Goal: Task Accomplishment & Management: Use online tool/utility

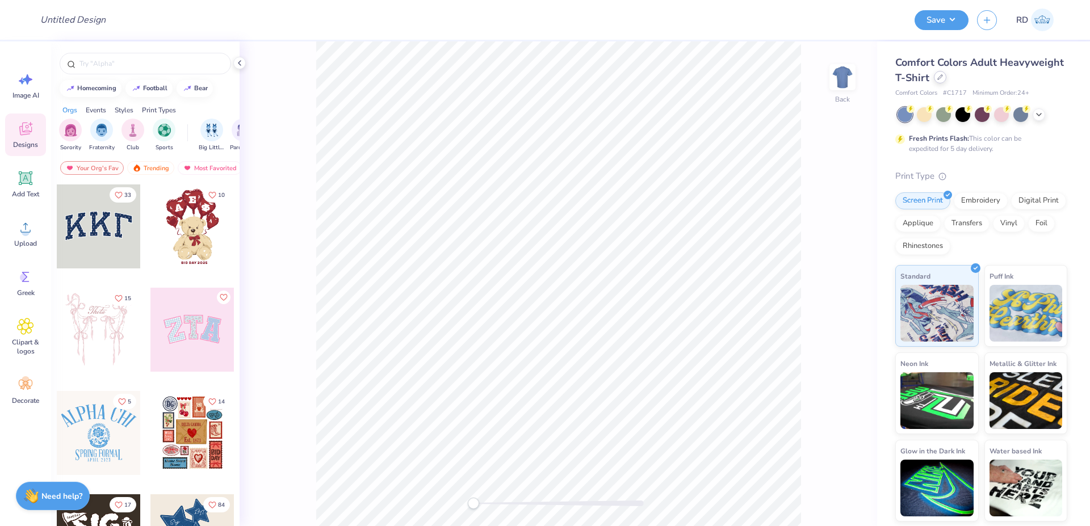
click at [939, 75] on icon at bounding box center [941, 77] width 6 height 6
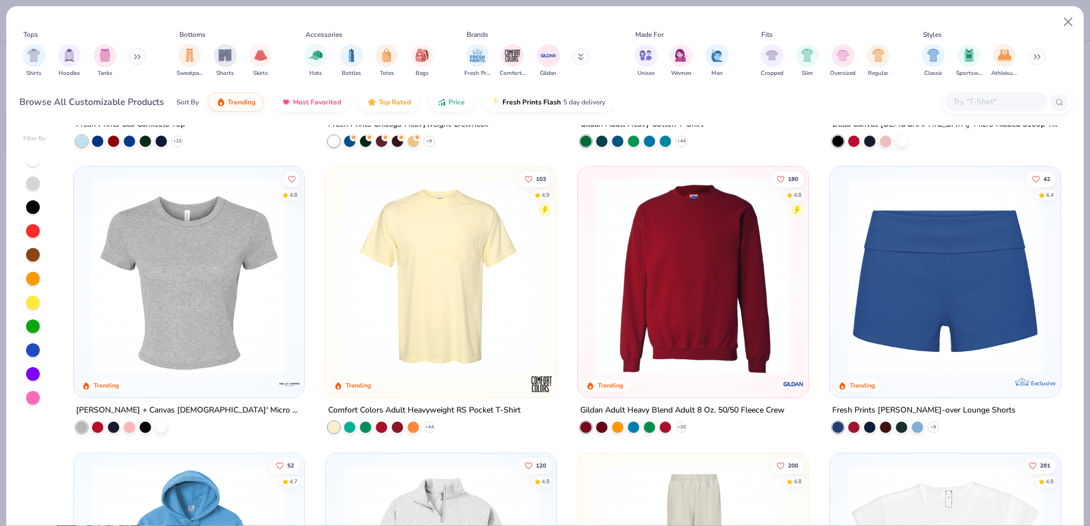
scroll to position [1125, 0]
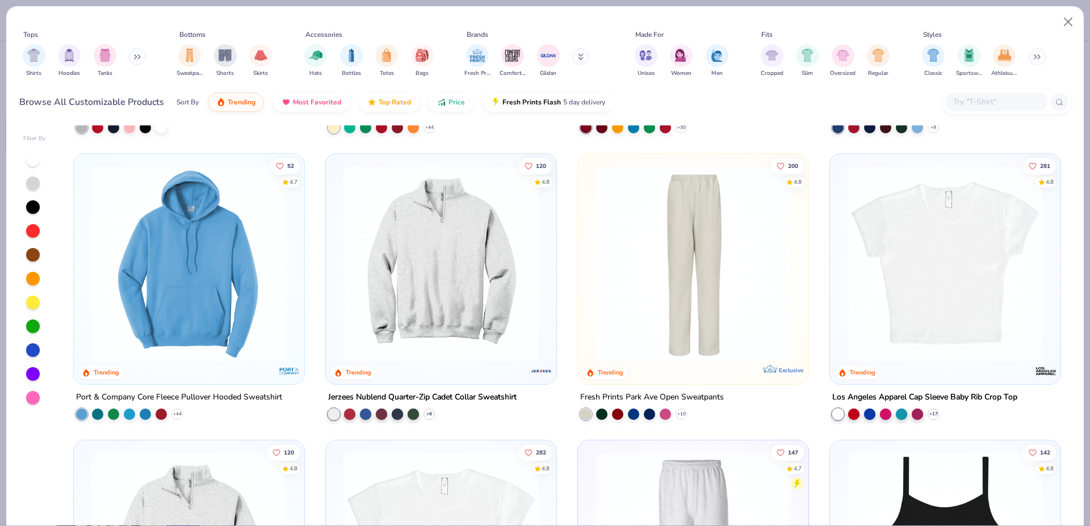
click at [31, 157] on div at bounding box center [33, 160] width 14 height 14
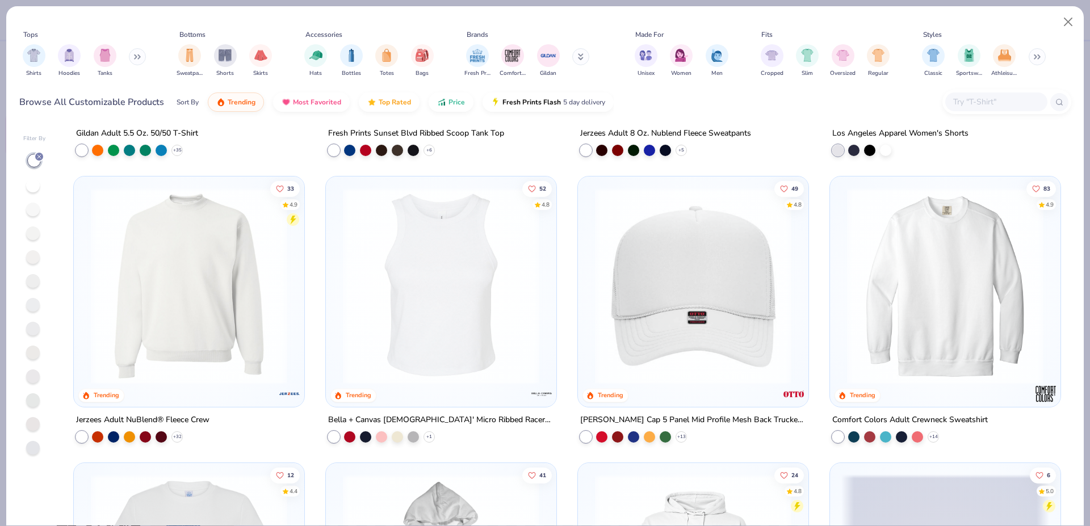
scroll to position [2249, 0]
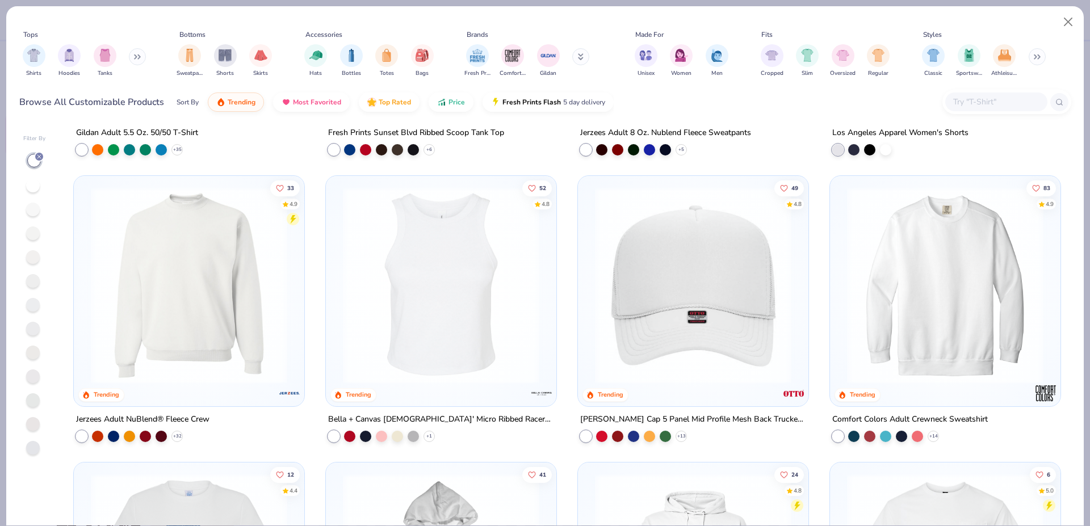
click at [927, 272] on img at bounding box center [946, 285] width 208 height 197
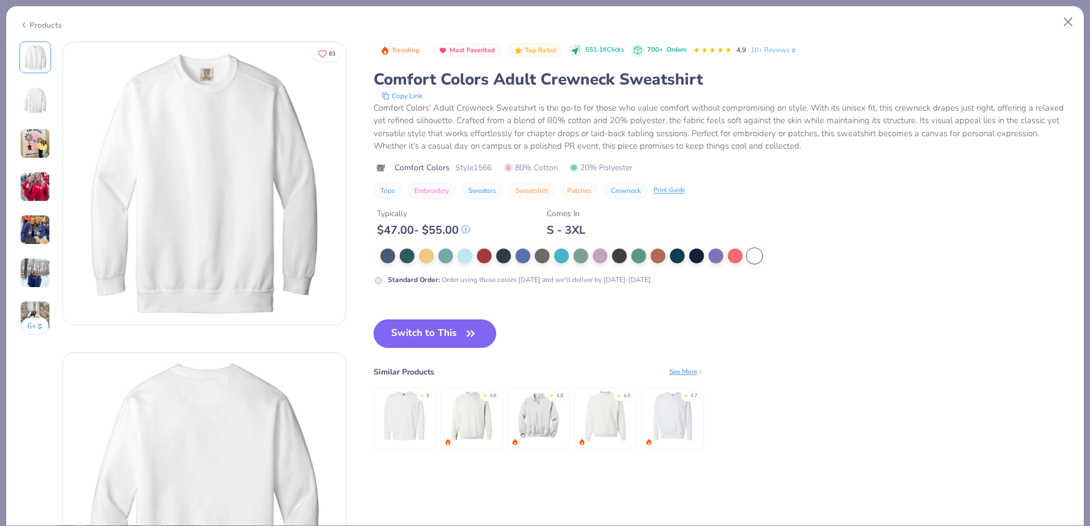
click at [420, 329] on button "Switch to This" at bounding box center [435, 334] width 123 height 28
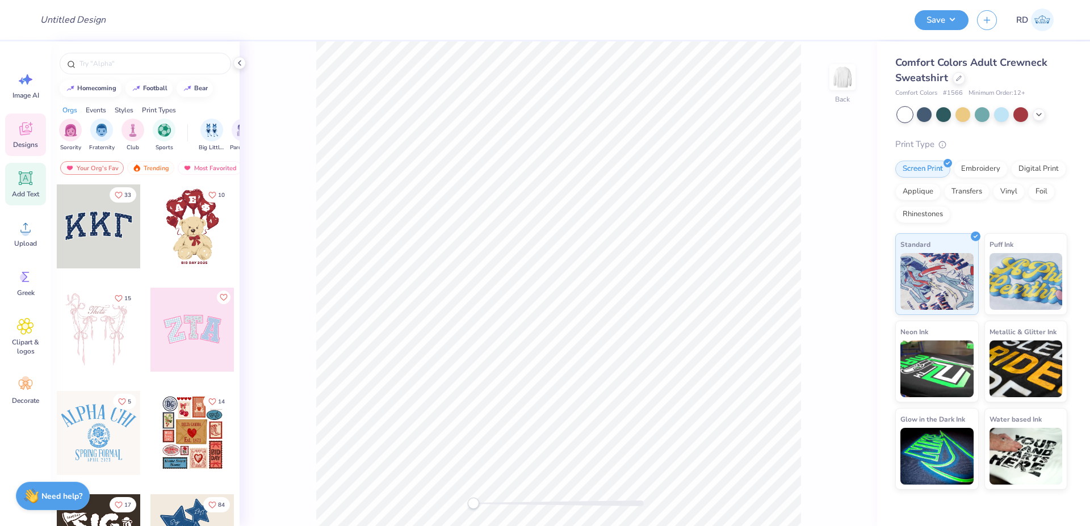
click at [26, 187] on div "Add Text" at bounding box center [25, 184] width 41 height 43
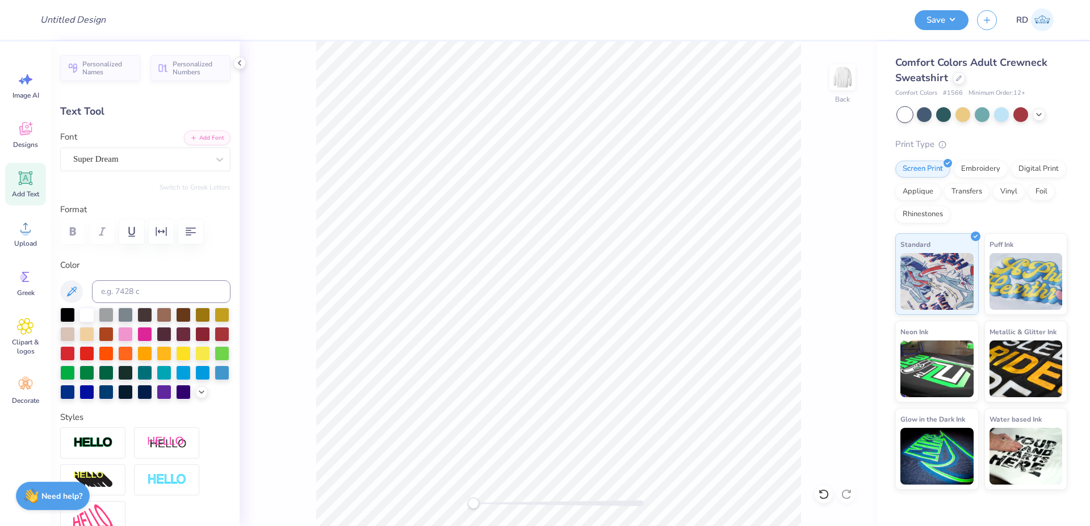
type textarea "S"
type textarea "STUDENT"
type input "10.24"
type input "1.75"
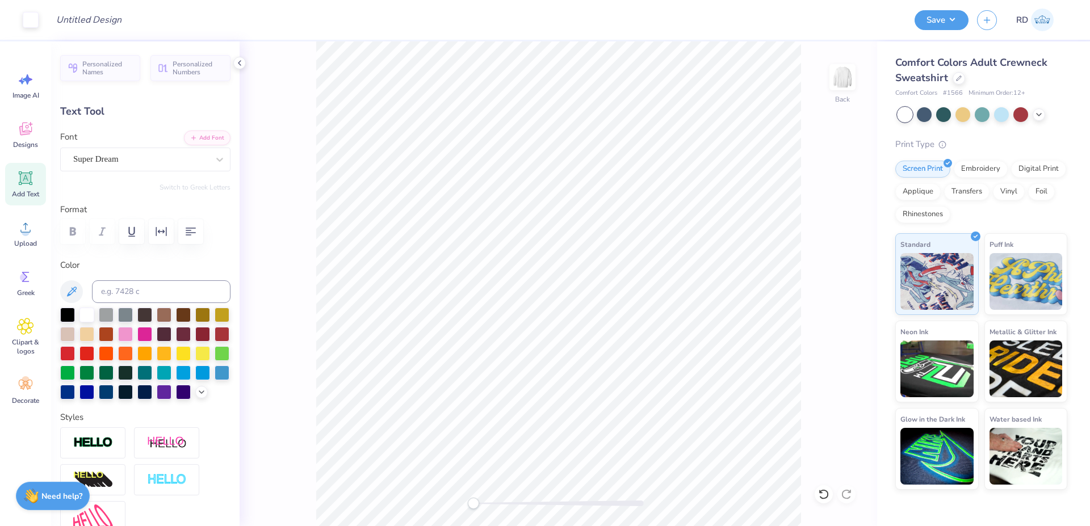
type input "10.38"
click at [116, 291] on input at bounding box center [161, 292] width 139 height 23
type input "350"
click at [202, 135] on button "Add Font" at bounding box center [207, 136] width 47 height 15
click at [503, 498] on div "Back" at bounding box center [559, 283] width 638 height 485
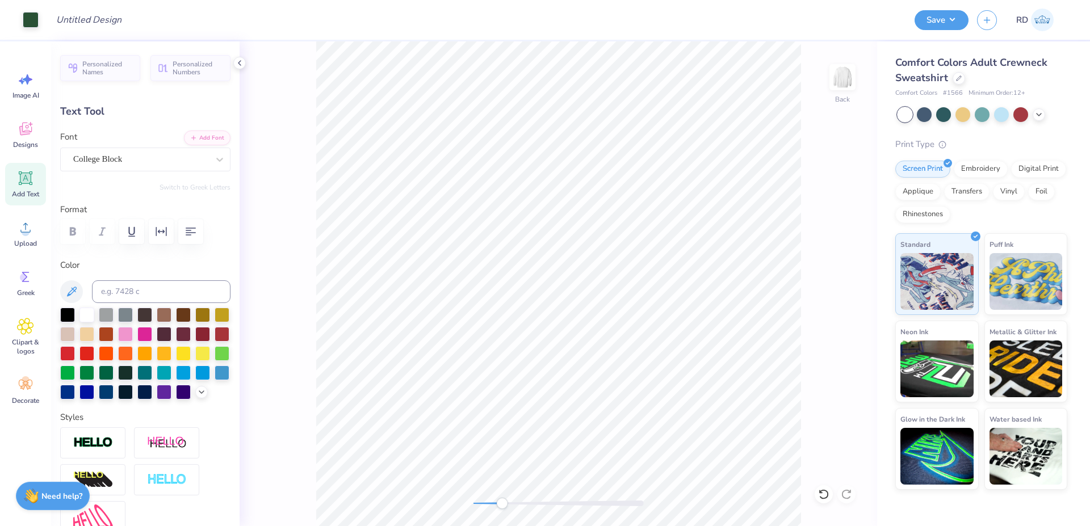
type input "9.23"
type input "1.87"
type input "5.93"
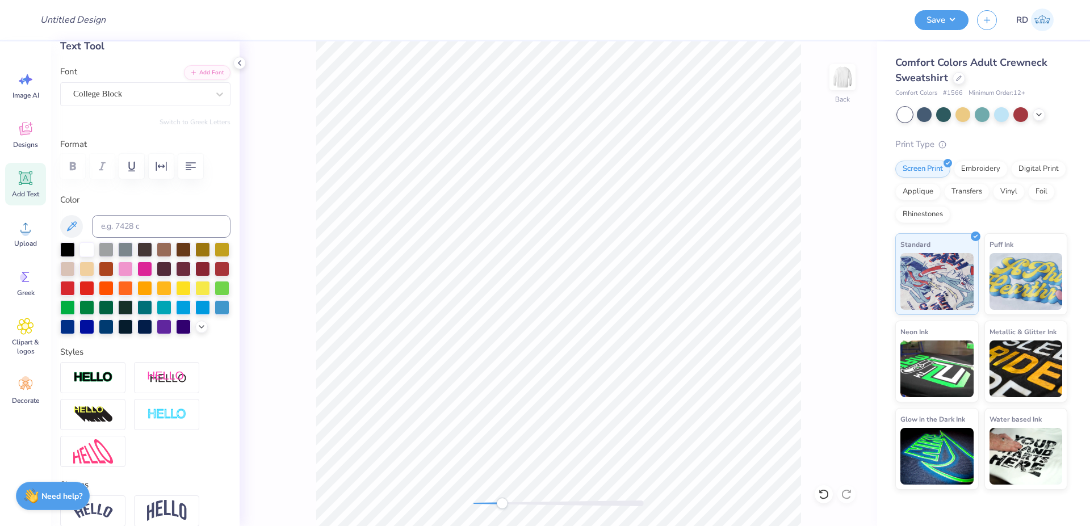
scroll to position [136, 0]
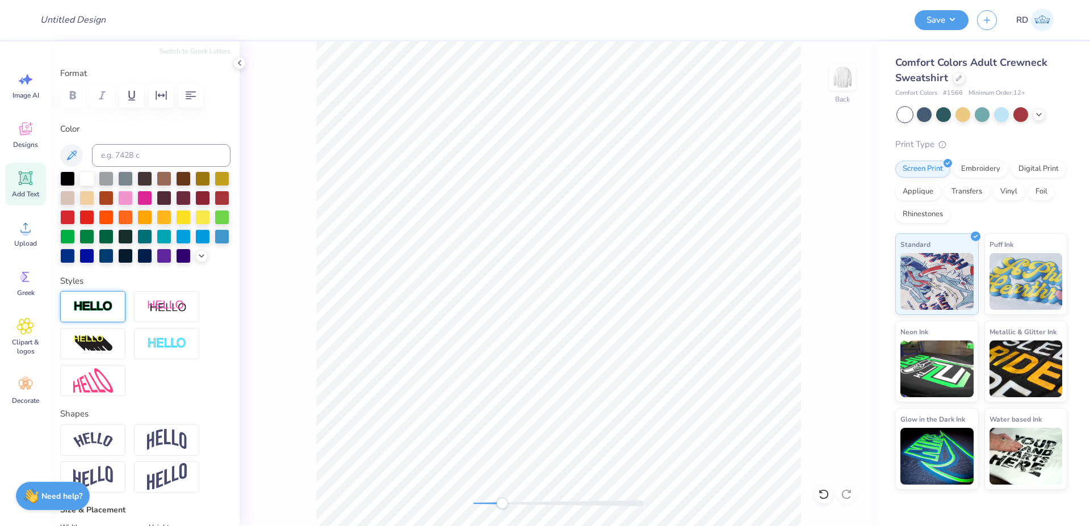
click at [98, 314] on img at bounding box center [93, 306] width 40 height 13
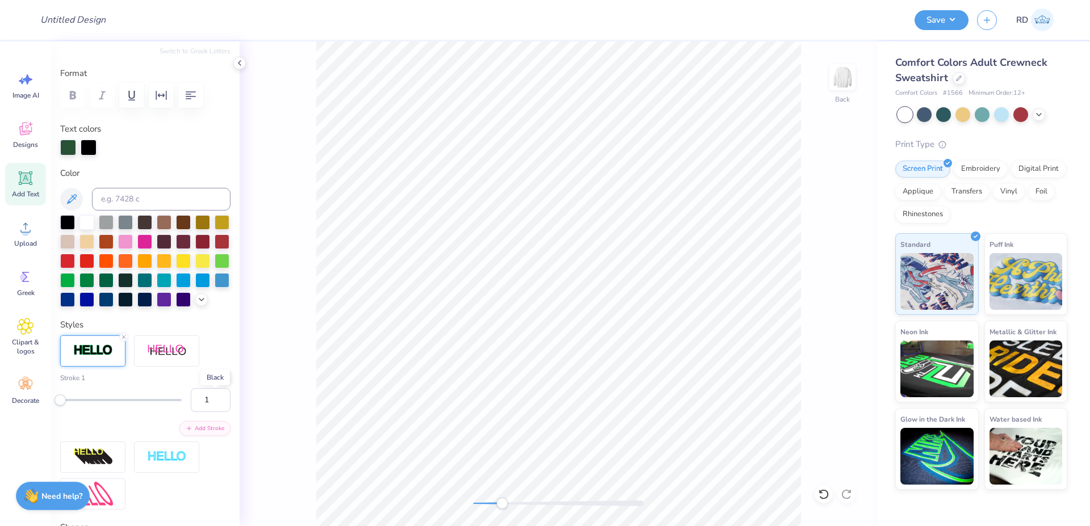
click at [219, 383] on div at bounding box center [224, 376] width 11 height 11
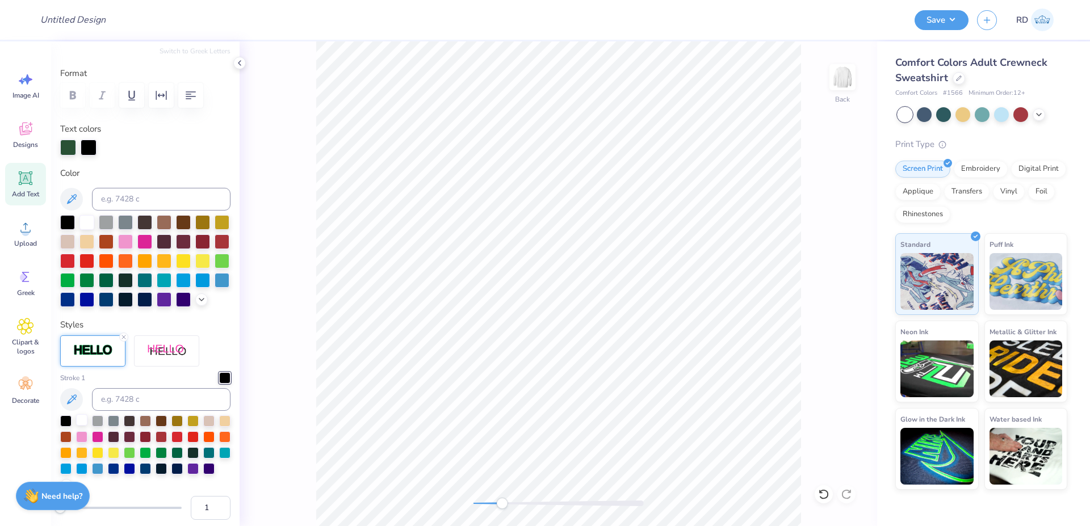
click at [82, 426] on div at bounding box center [81, 420] width 11 height 11
drag, startPoint x: 508, startPoint y: 503, endPoint x: 562, endPoint y: 498, distance: 53.6
click at [562, 501] on div at bounding box center [559, 504] width 170 height 6
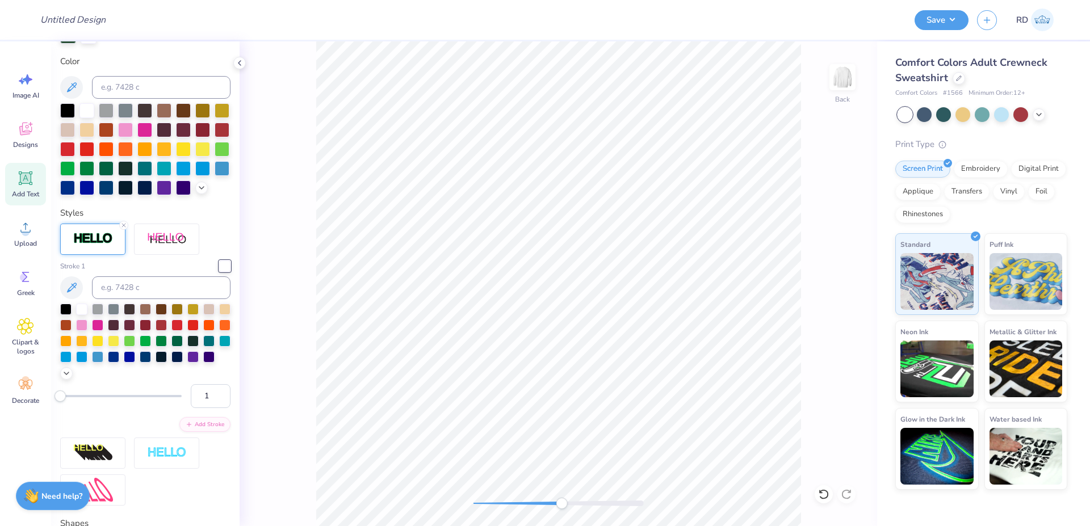
scroll to position [273, 0]
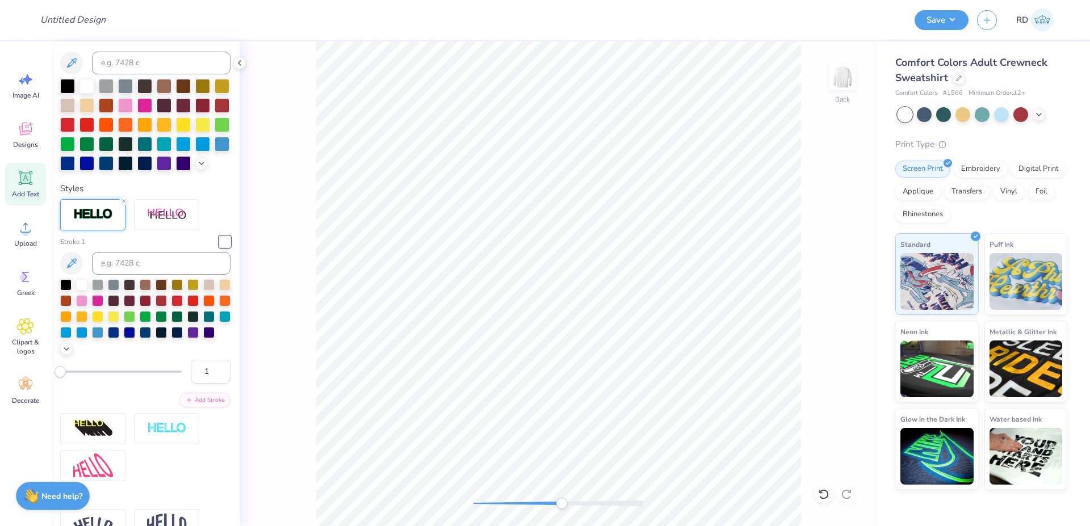
drag, startPoint x: 198, startPoint y: 397, endPoint x: 165, endPoint y: 396, distance: 32.9
click at [191, 384] on input "1" at bounding box center [211, 372] width 40 height 24
type input "3"
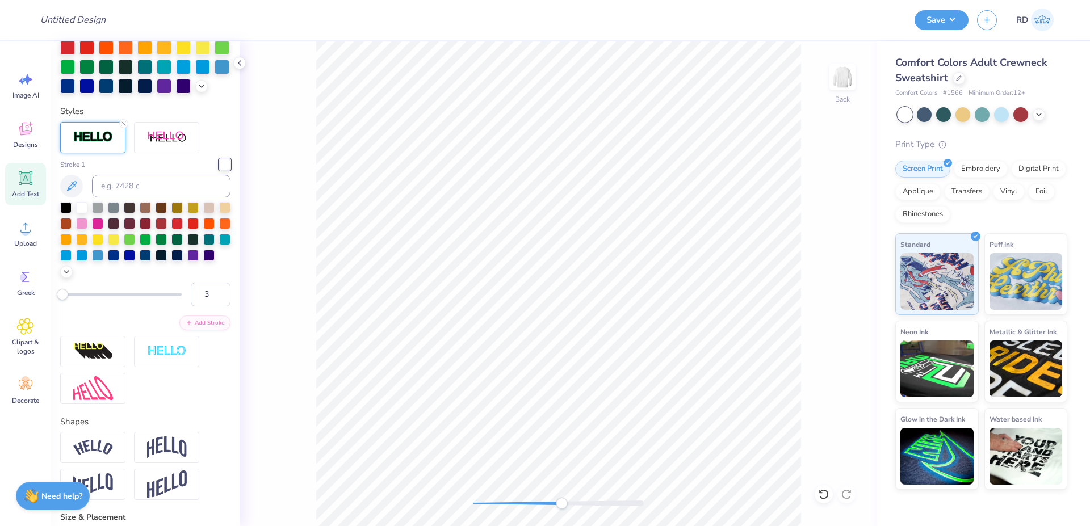
scroll to position [341, 0]
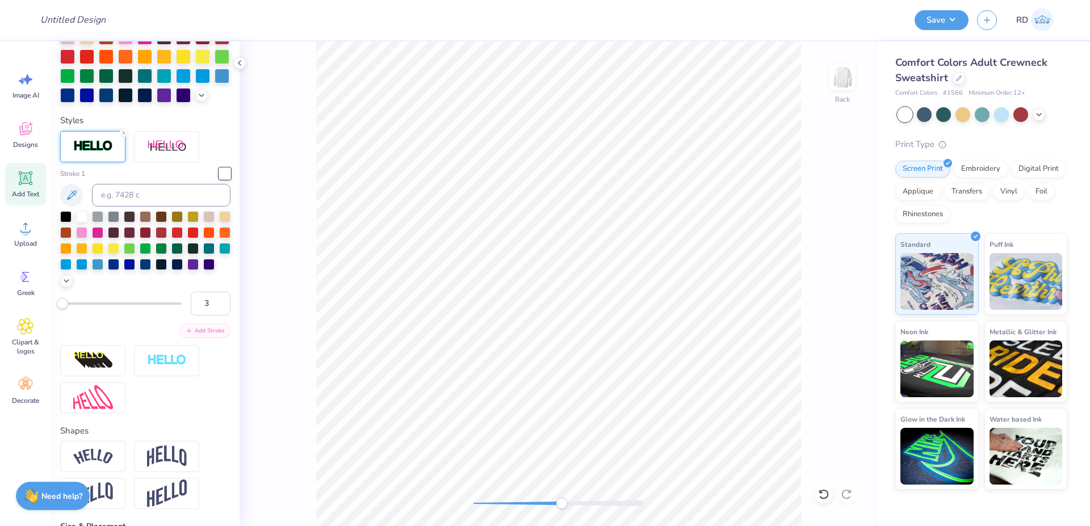
click at [206, 338] on button "Add Stroke" at bounding box center [204, 331] width 51 height 15
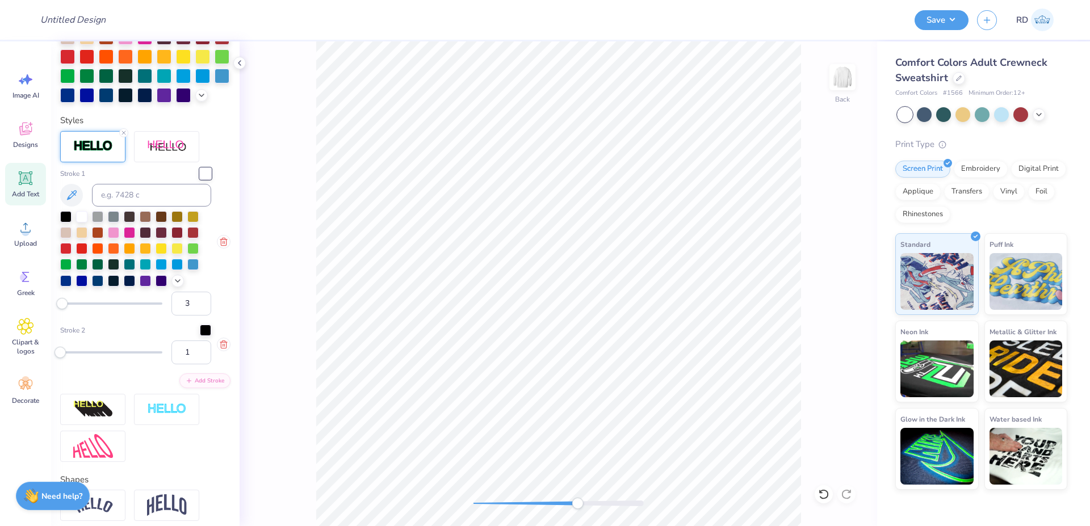
click at [606, 492] on div "Back" at bounding box center [559, 283] width 638 height 485
type input "9.33"
type input "1.97"
type input "5.88"
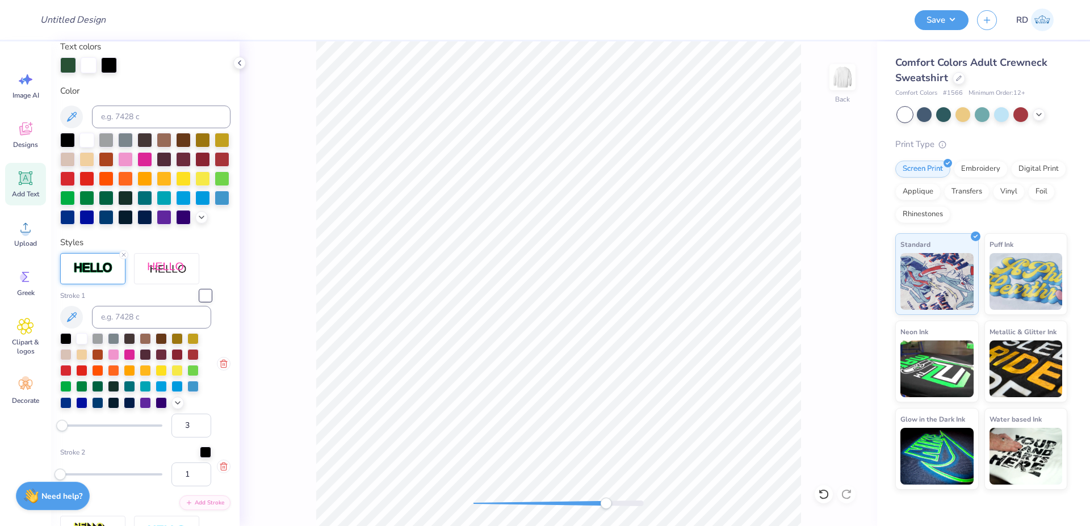
scroll to position [136, 0]
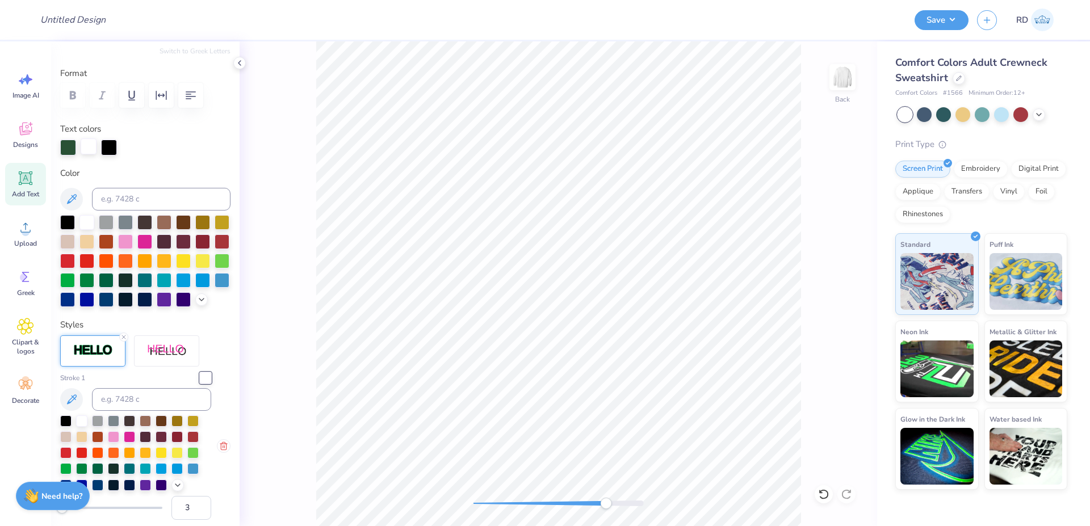
click at [85, 149] on div at bounding box center [89, 147] width 16 height 16
click at [127, 201] on input at bounding box center [161, 199] width 139 height 23
type input "350"
click at [108, 147] on div at bounding box center [109, 147] width 16 height 16
click at [86, 223] on div at bounding box center [87, 221] width 15 height 15
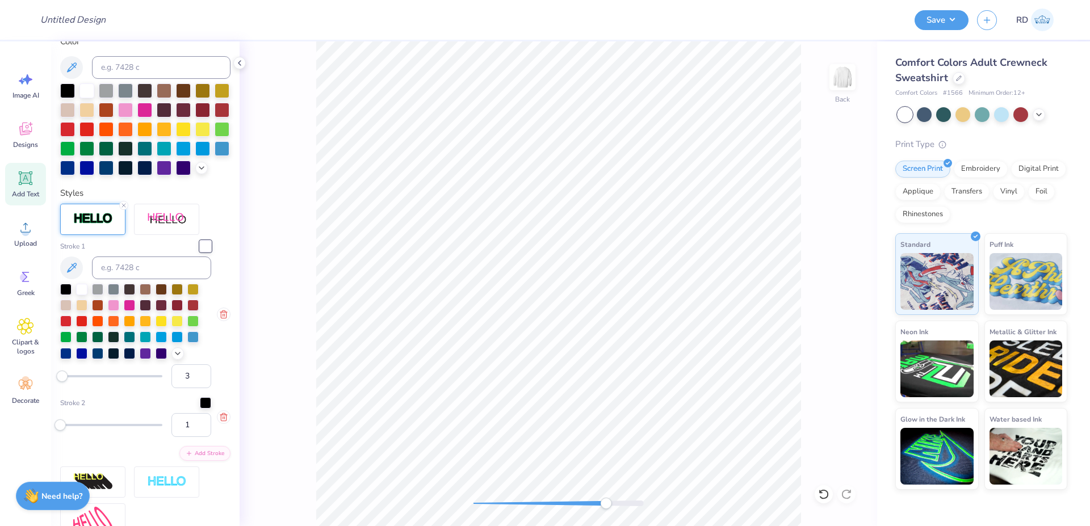
scroll to position [273, 0]
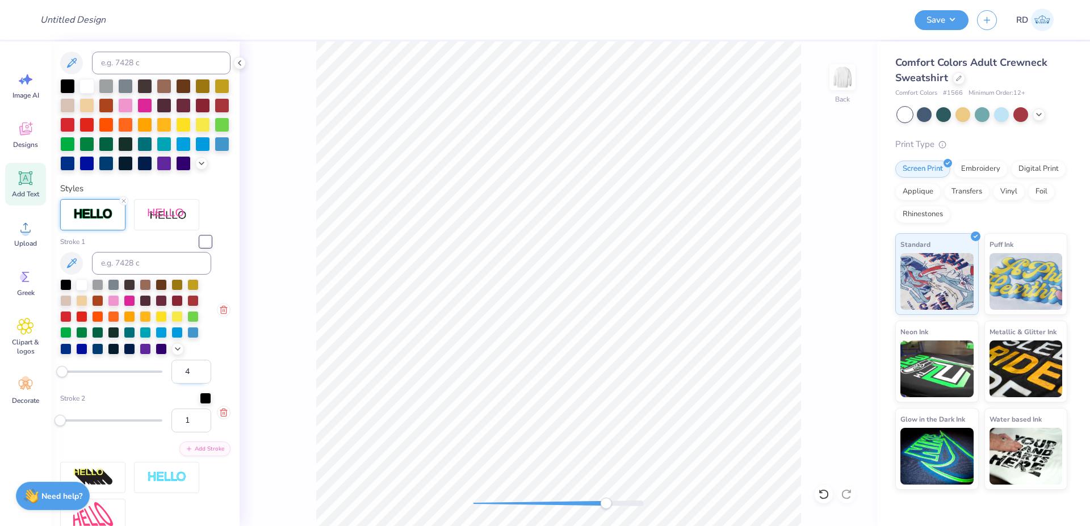
click at [190, 384] on input "4" at bounding box center [192, 372] width 40 height 24
drag, startPoint x: 183, startPoint y: 391, endPoint x: 145, endPoint y: 392, distance: 38.7
click at [172, 384] on input "4" at bounding box center [192, 372] width 40 height 24
type input "5"
drag, startPoint x: 179, startPoint y: 395, endPoint x: 157, endPoint y: 394, distance: 22.2
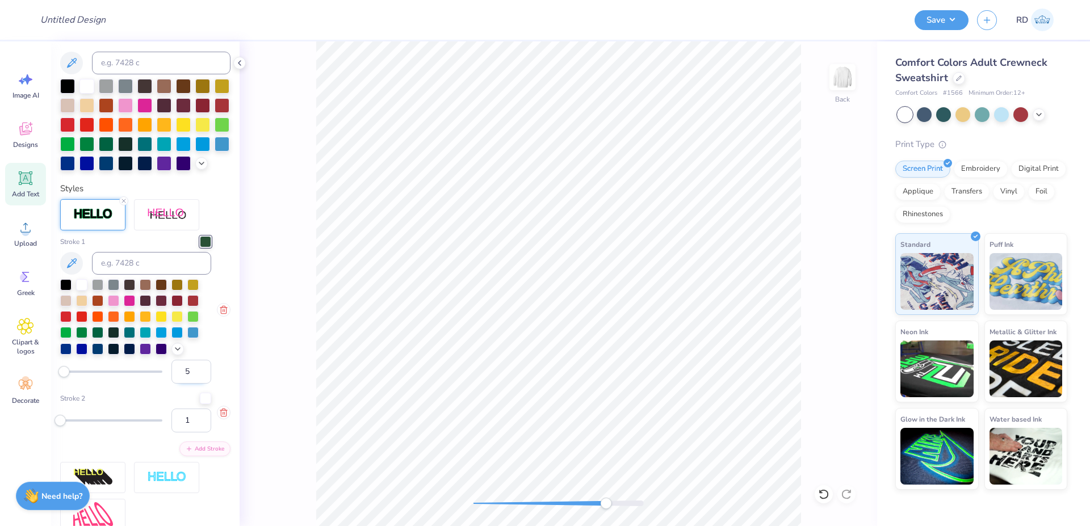
click at [172, 384] on input "5" at bounding box center [192, 372] width 40 height 24
drag, startPoint x: 533, startPoint y: 500, endPoint x: 481, endPoint y: 502, distance: 51.7
click at [481, 502] on div at bounding box center [559, 503] width 170 height 11
type input "9.39"
type input "2.03"
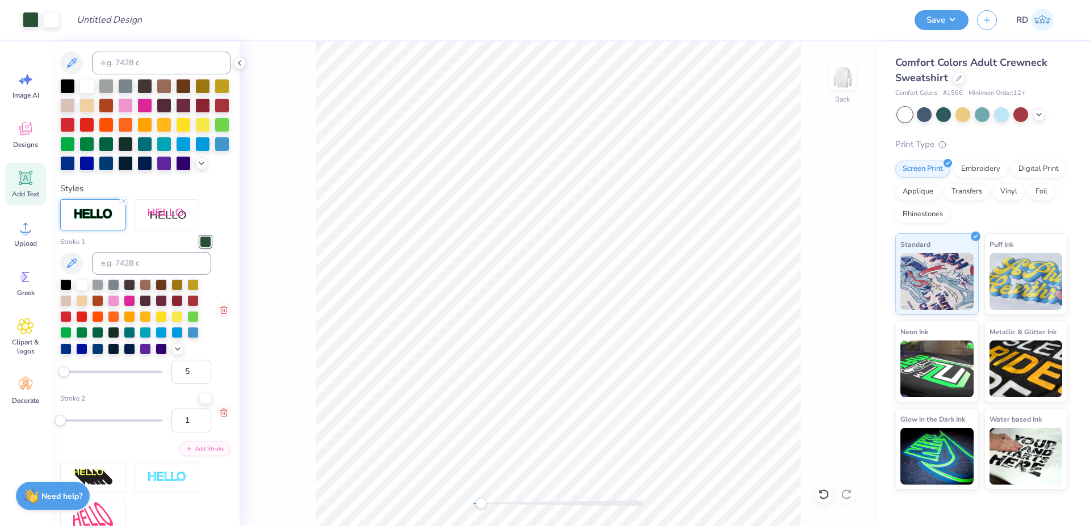
type input "5.85"
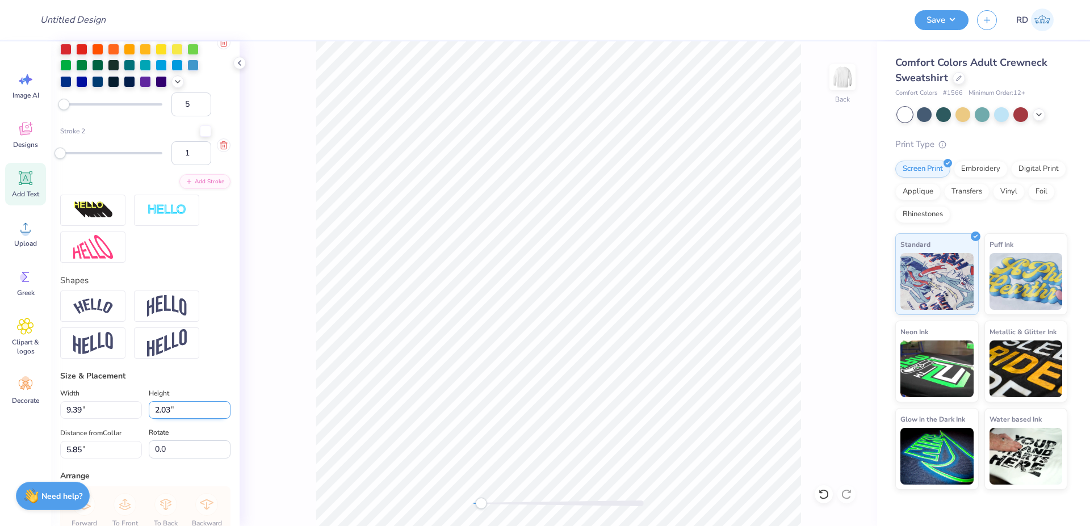
scroll to position [545, 0]
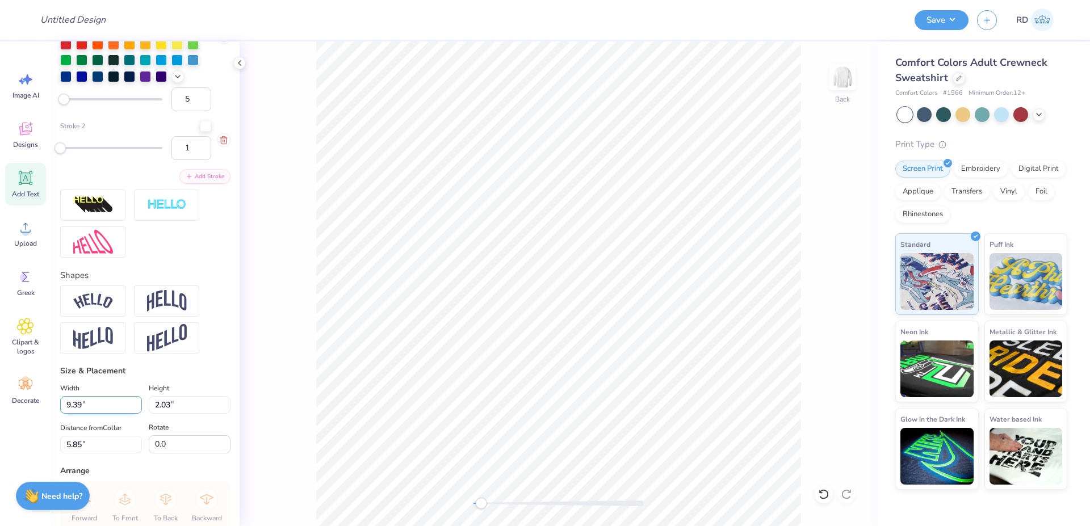
click at [103, 414] on input "9.39" at bounding box center [101, 405] width 82 height 18
type input "10.00"
type input "2.16"
type input "5.79"
click at [571, 498] on div "Back" at bounding box center [559, 283] width 638 height 485
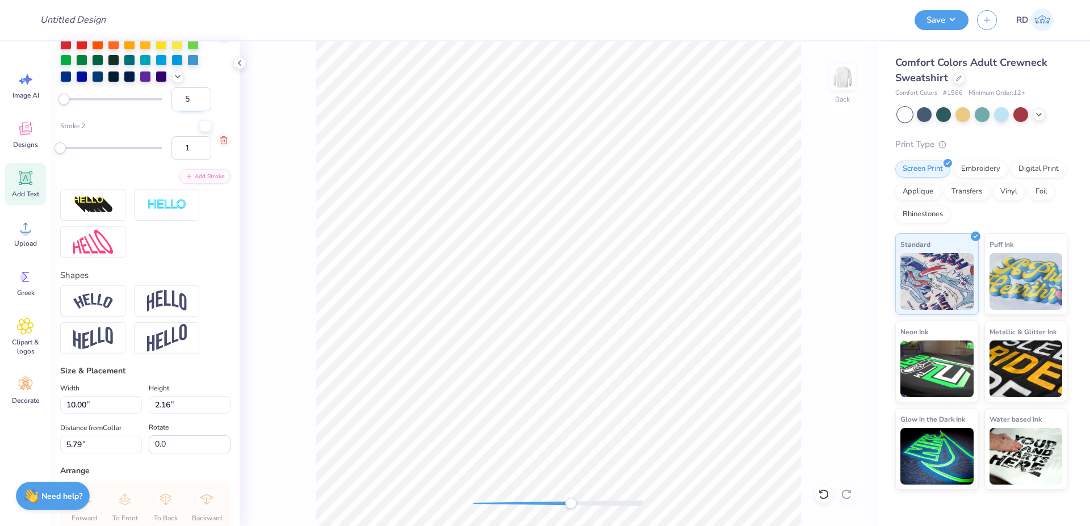
drag, startPoint x: 184, startPoint y: 125, endPoint x: 165, endPoint y: 123, distance: 19.4
click at [172, 111] on input "5" at bounding box center [192, 99] width 40 height 24
type input "4"
drag, startPoint x: 559, startPoint y: 505, endPoint x: 580, endPoint y: 500, distance: 21.5
click at [580, 501] on div at bounding box center [559, 504] width 170 height 6
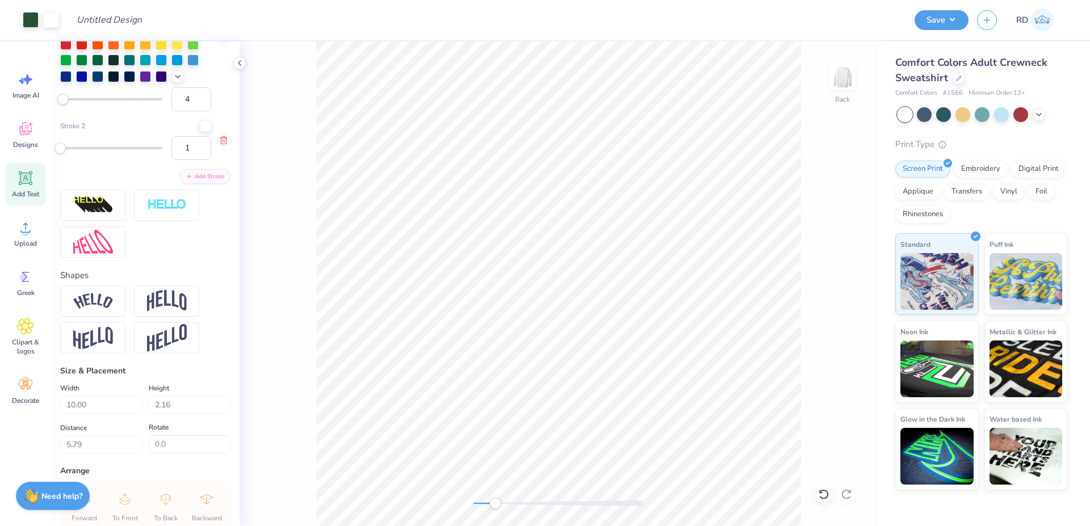
drag, startPoint x: 508, startPoint y: 507, endPoint x: 495, endPoint y: 507, distance: 12.5
click at [495, 507] on div at bounding box center [559, 504] width 170 height 6
click at [486, 507] on div at bounding box center [559, 504] width 170 height 6
click at [492, 502] on div at bounding box center [559, 504] width 170 height 6
type input "9.97"
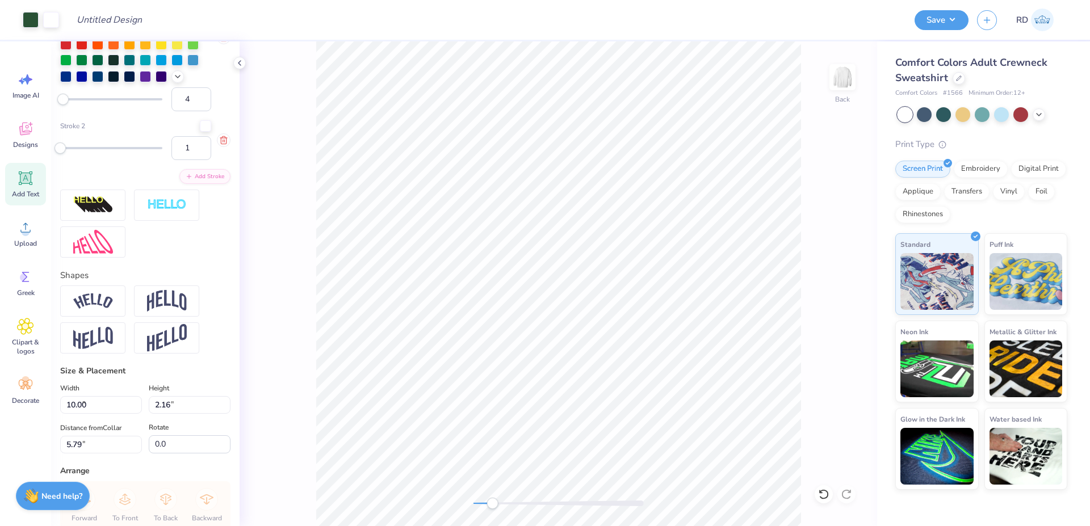
type input "2.13"
type input "5.80"
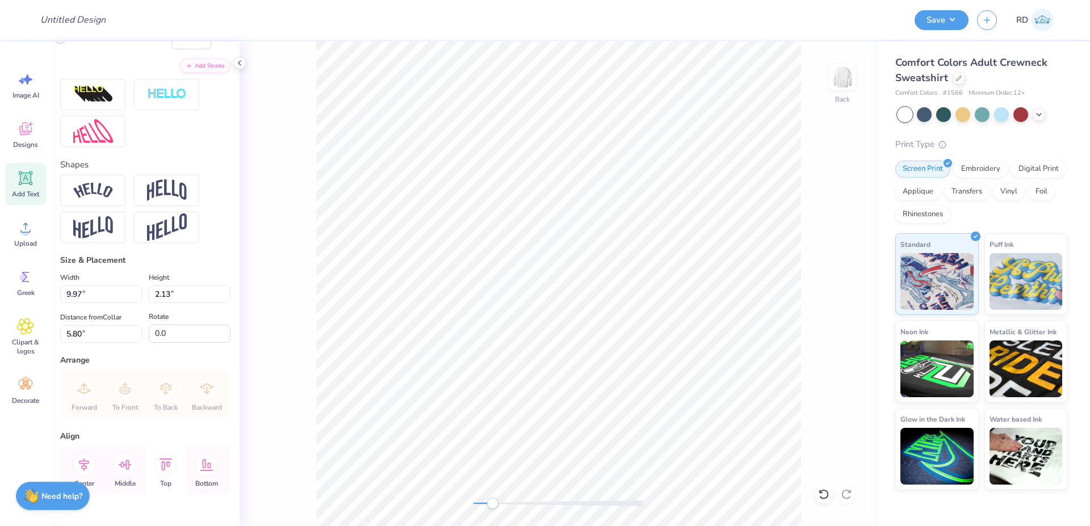
scroll to position [704, 0]
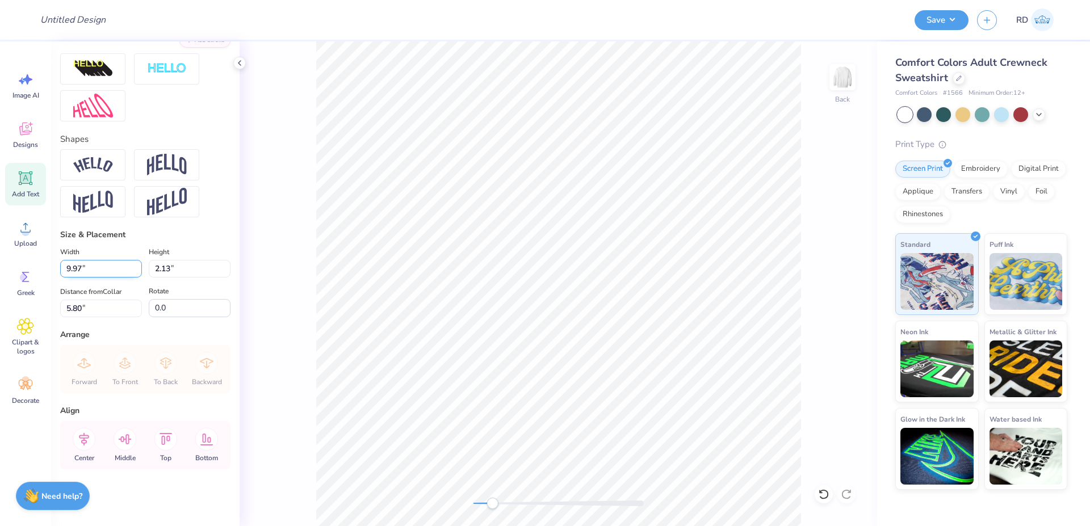
click at [92, 269] on input "9.97" at bounding box center [101, 269] width 82 height 18
type input "8.50"
type input "1.82"
click at [81, 436] on icon at bounding box center [84, 439] width 10 height 13
click at [93, 311] on input "5.96" at bounding box center [101, 309] width 82 height 18
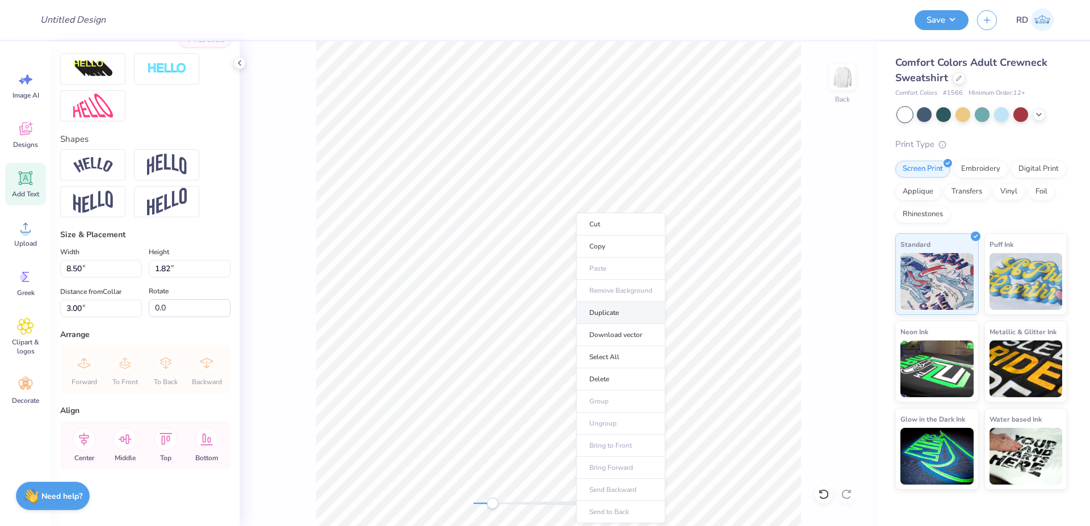
click at [616, 312] on li "Duplicate" at bounding box center [620, 313] width 89 height 22
type input "4.00"
type textarea "GOVERNMENT"
type input "12.43"
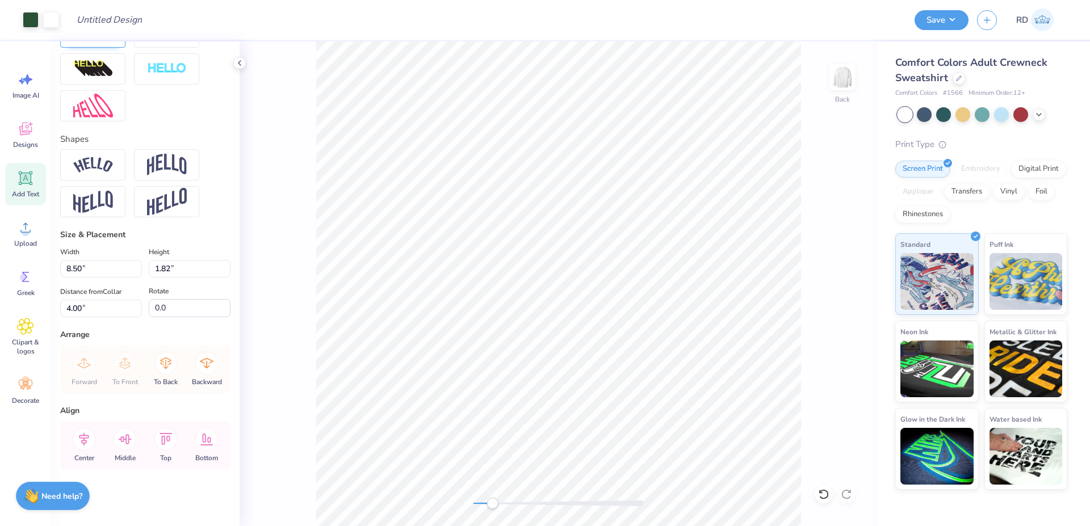
type input "6.90"
drag, startPoint x: 500, startPoint y: 504, endPoint x: 574, endPoint y: 504, distance: 73.8
click at [574, 504] on div at bounding box center [559, 504] width 170 height 6
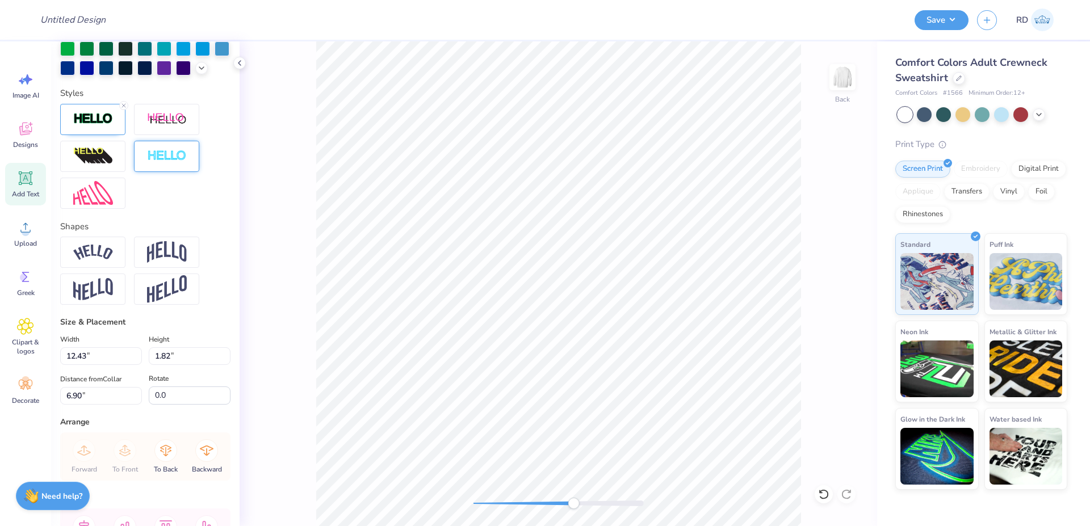
scroll to position [272, 0]
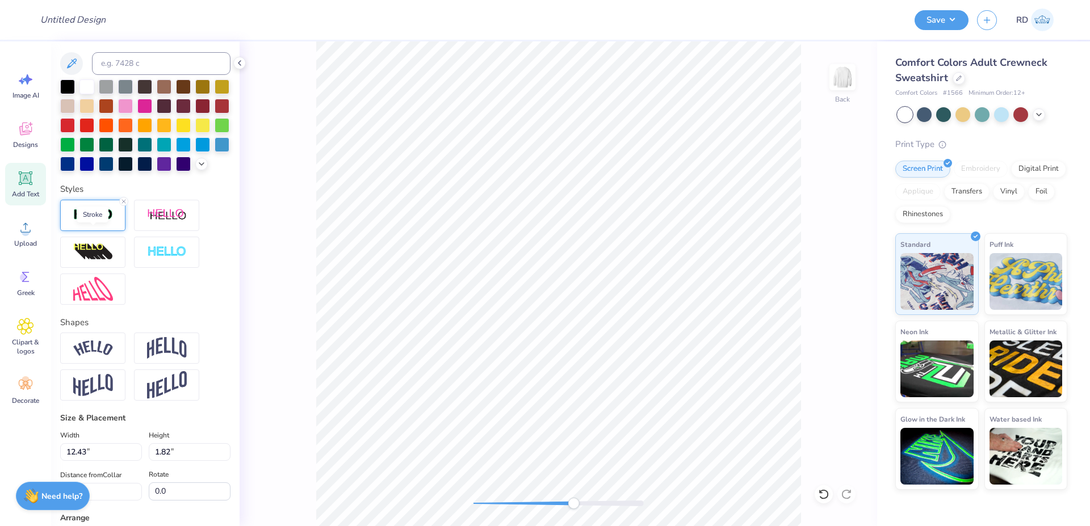
click at [99, 222] on img at bounding box center [93, 214] width 40 height 13
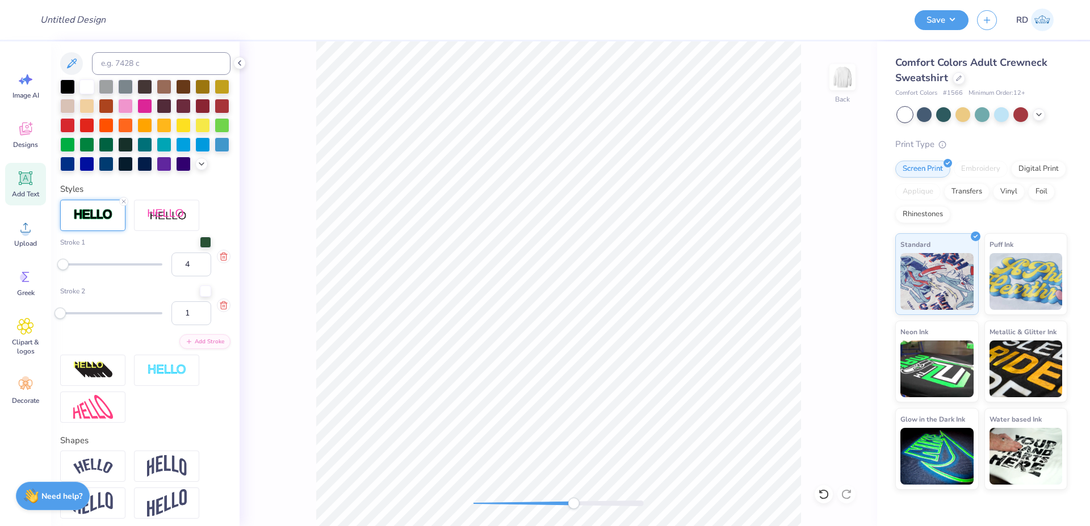
drag, startPoint x: 141, startPoint y: 332, endPoint x: 106, endPoint y: 327, distance: 36.1
click at [172, 325] on input "1" at bounding box center [192, 314] width 40 height 24
type input "2"
click at [182, 277] on input "4" at bounding box center [192, 265] width 40 height 24
type input "5"
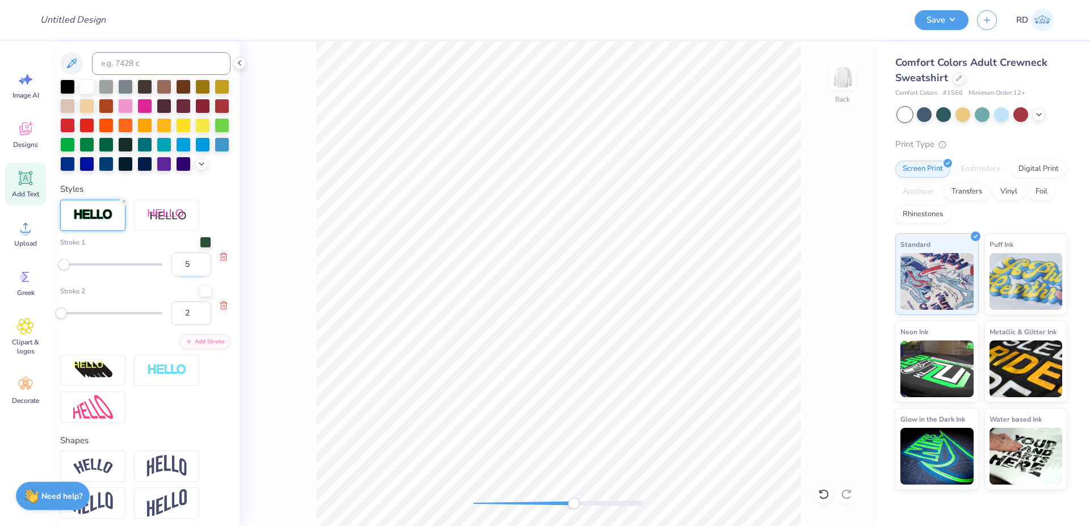
drag, startPoint x: 181, startPoint y: 285, endPoint x: 157, endPoint y: 283, distance: 23.3
click at [172, 277] on input "5" at bounding box center [192, 265] width 40 height 24
type input "6"
drag, startPoint x: 541, startPoint y: 504, endPoint x: 489, endPoint y: 508, distance: 51.8
click at [489, 507] on div at bounding box center [559, 504] width 170 height 6
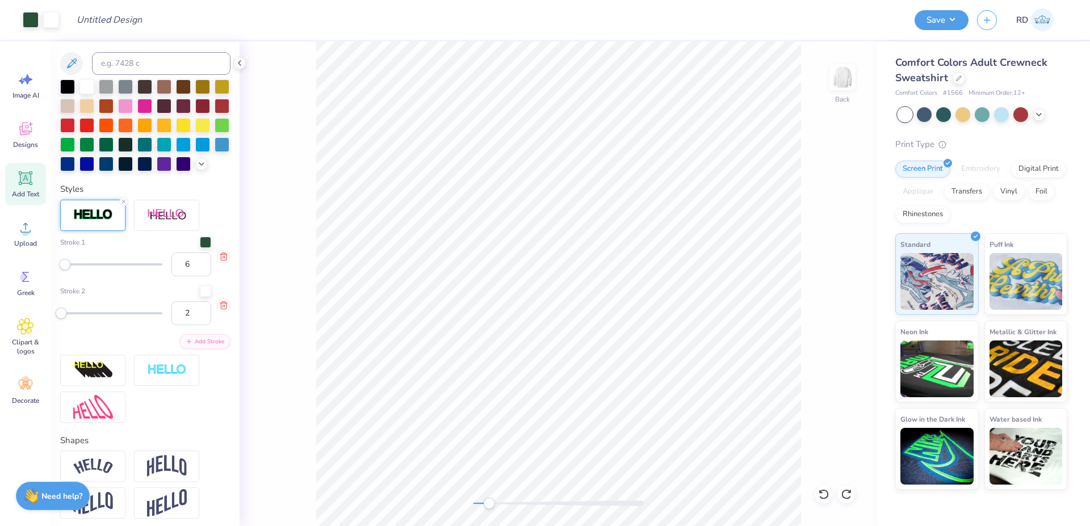
type input "1"
type input "4"
click at [496, 507] on div "Back" at bounding box center [559, 283] width 638 height 485
click at [483, 495] on div "Back" at bounding box center [559, 283] width 638 height 485
drag, startPoint x: 489, startPoint y: 504, endPoint x: 507, endPoint y: 500, distance: 18.0
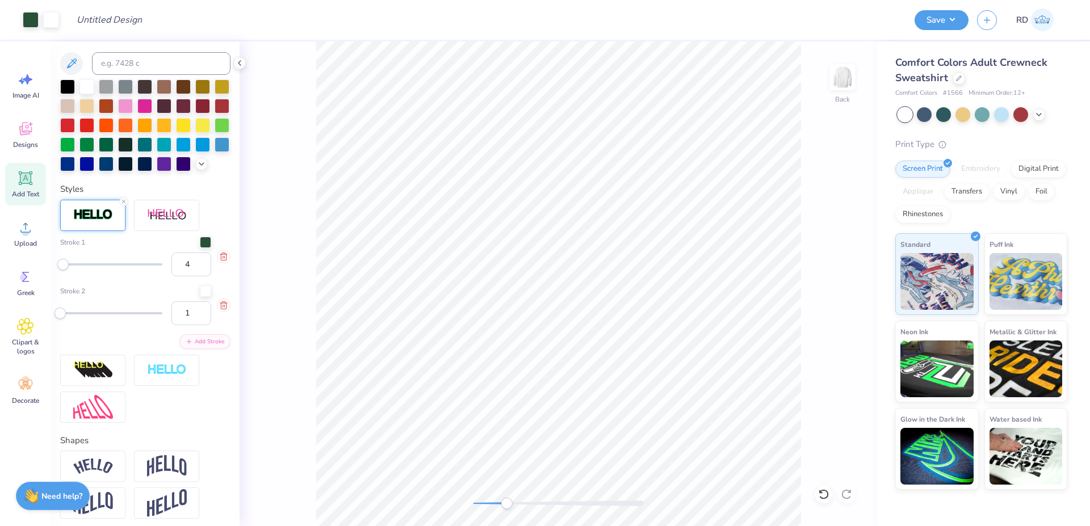
click at [507, 500] on div "Accessibility label" at bounding box center [506, 503] width 11 height 11
click at [508, 499] on div "Accessibility label" at bounding box center [507, 503] width 11 height 11
click at [563, 492] on div "Back" at bounding box center [559, 283] width 638 height 485
type input "8.50"
type input "3.00"
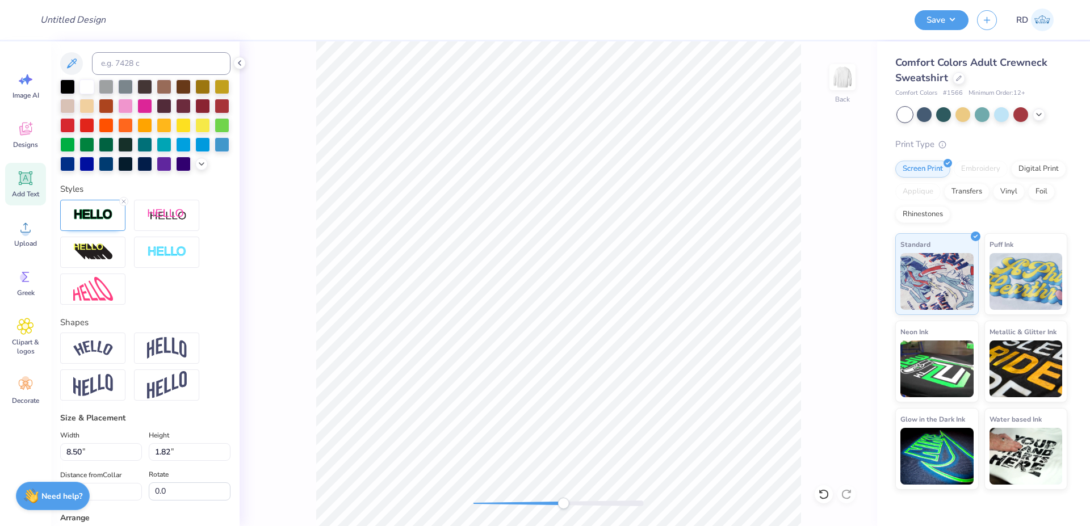
type input "12.43"
type input "5.23"
type input "8.50"
type input "3.00"
click at [101, 222] on img at bounding box center [93, 214] width 40 height 13
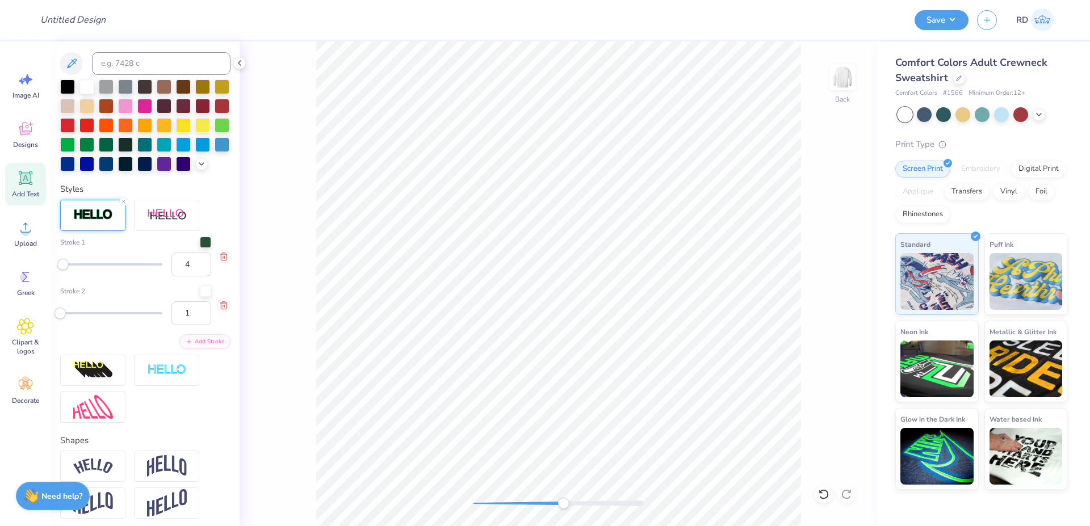
drag, startPoint x: 183, startPoint y: 287, endPoint x: 103, endPoint y: 290, distance: 80.1
click at [172, 277] on input "4" at bounding box center [192, 265] width 40 height 24
type input "4.5"
click at [565, 498] on div at bounding box center [559, 503] width 170 height 11
click at [682, 493] on div "Back" at bounding box center [559, 283] width 638 height 485
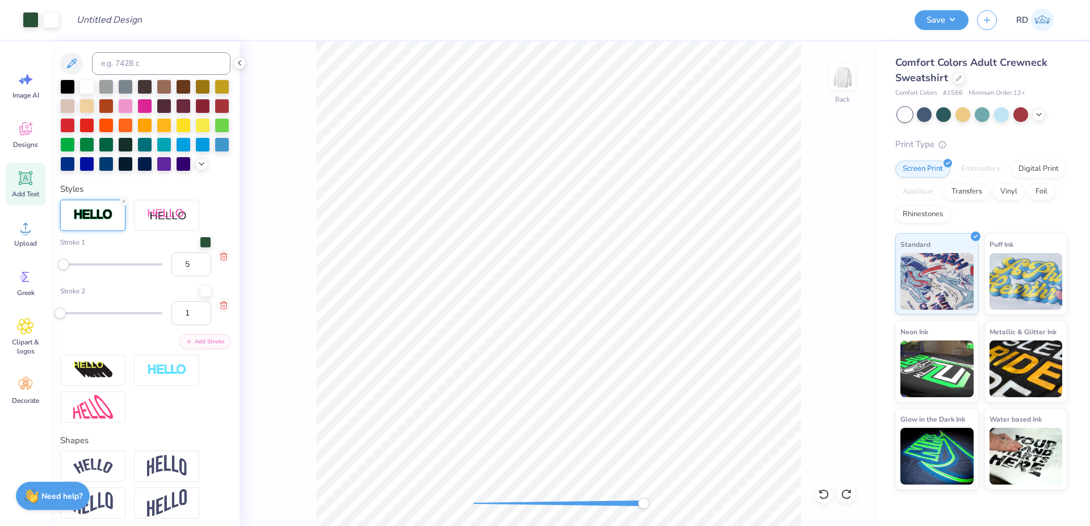
type input "4"
drag, startPoint x: 184, startPoint y: 332, endPoint x: 72, endPoint y: 338, distance: 112.7
click at [172, 325] on input "1" at bounding box center [192, 314] width 40 height 24
type input "1.5"
drag, startPoint x: 591, startPoint y: 505, endPoint x: 488, endPoint y: 499, distance: 102.4
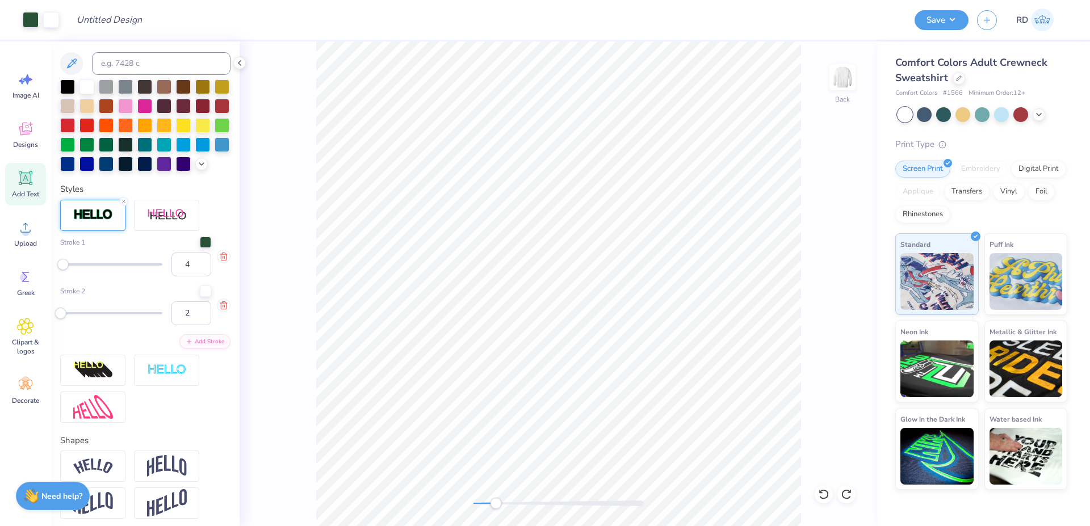
click at [488, 501] on div at bounding box center [559, 504] width 170 height 6
type input "12.43"
type input "5.23"
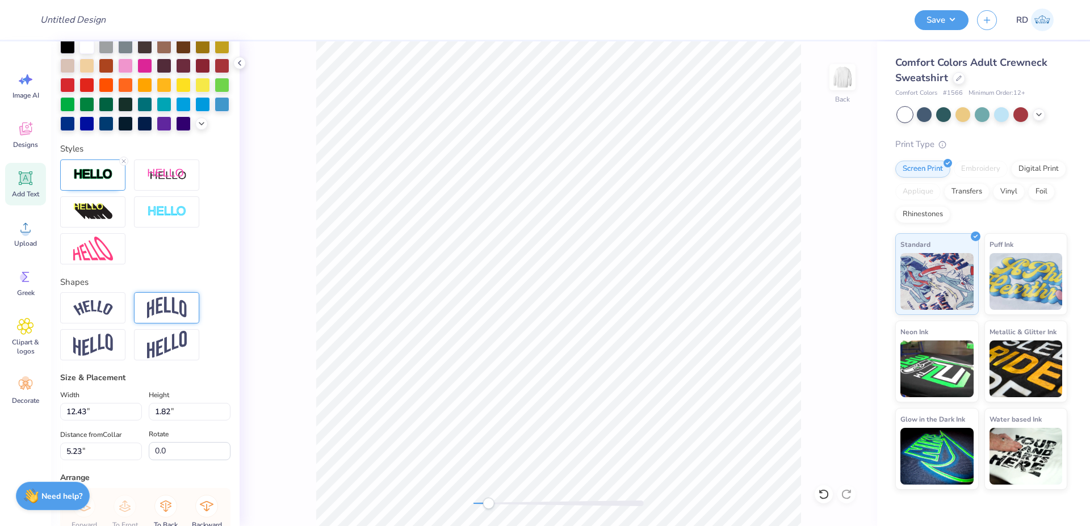
scroll to position [408, 0]
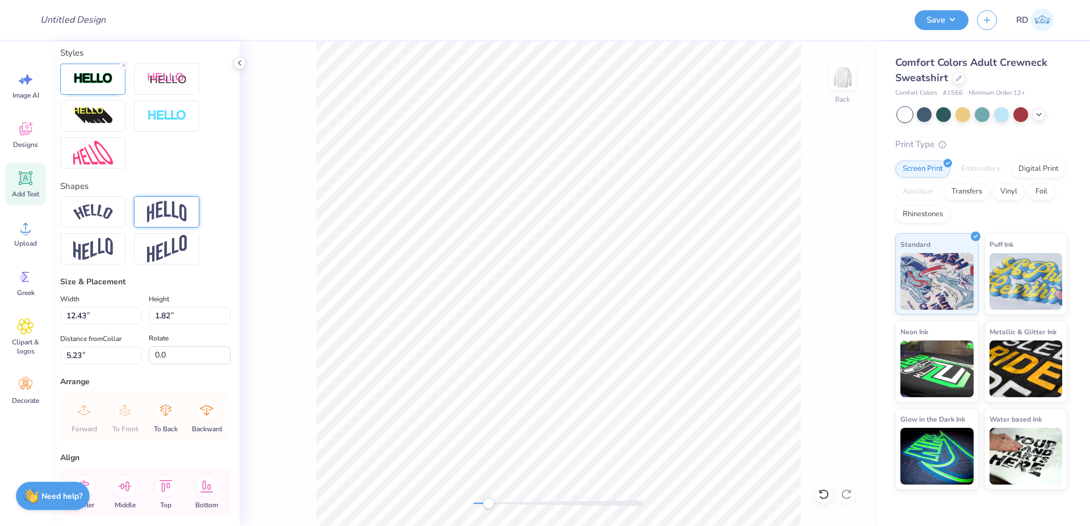
click at [164, 223] on img at bounding box center [167, 212] width 40 height 22
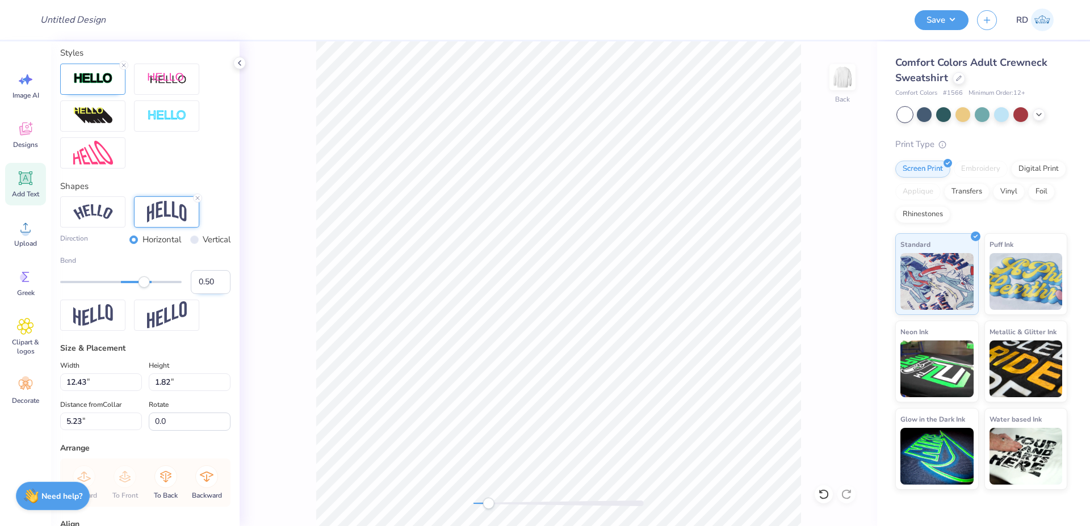
click at [191, 294] on input "0.50" at bounding box center [211, 282] width 40 height 24
type input "-.5"
type input "-.3"
type input "3.29"
type input "4.49"
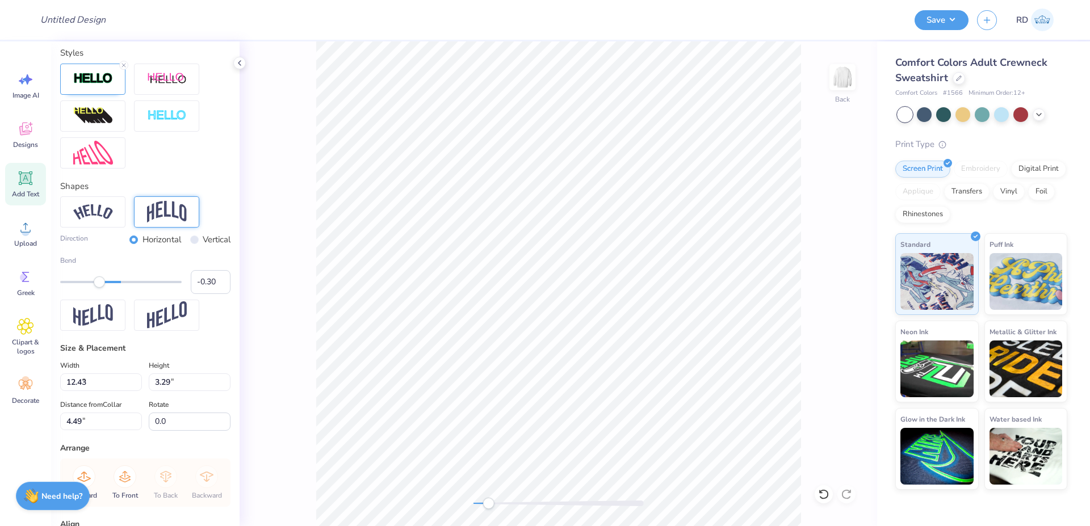
type input "8.50"
type input "1.82"
type input "3.00"
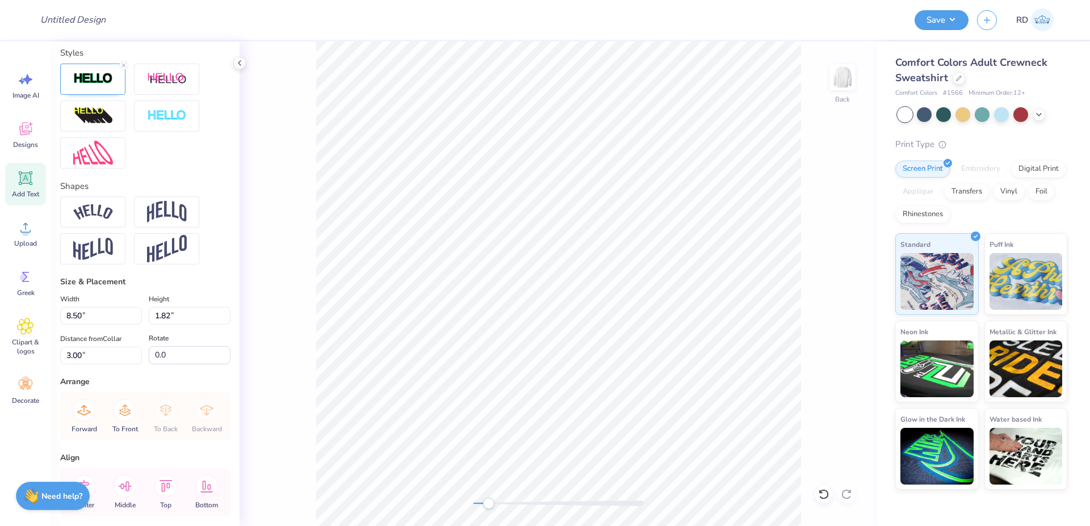
type input "12.43"
type input "3.29"
type input "4.49"
click at [108, 325] on input "12.43" at bounding box center [101, 316] width 82 height 18
type input "12.00"
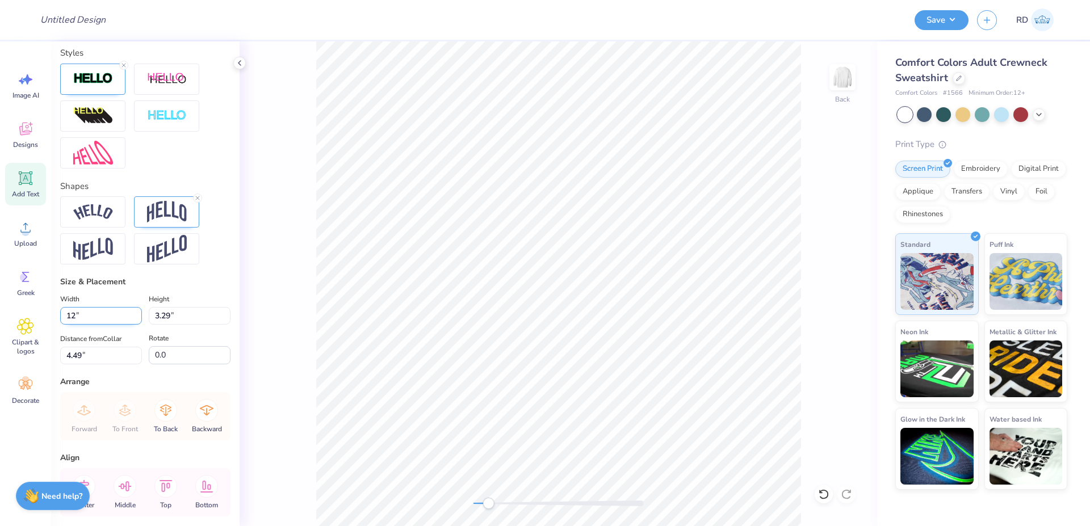
type input "3.18"
type input "4.55"
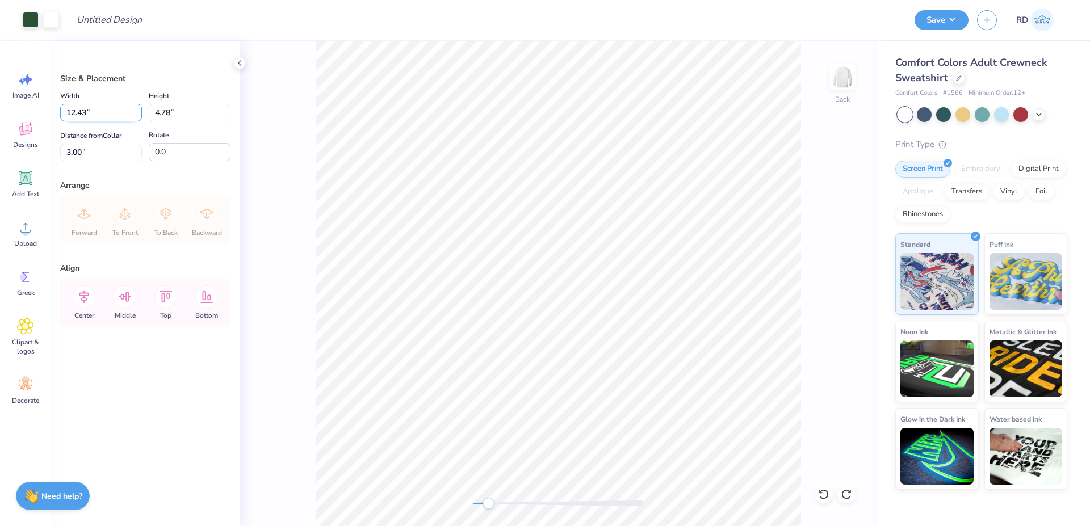
click at [90, 112] on input "12.43" at bounding box center [101, 113] width 82 height 18
type input "12.00"
type input "4.62"
type input "3.08"
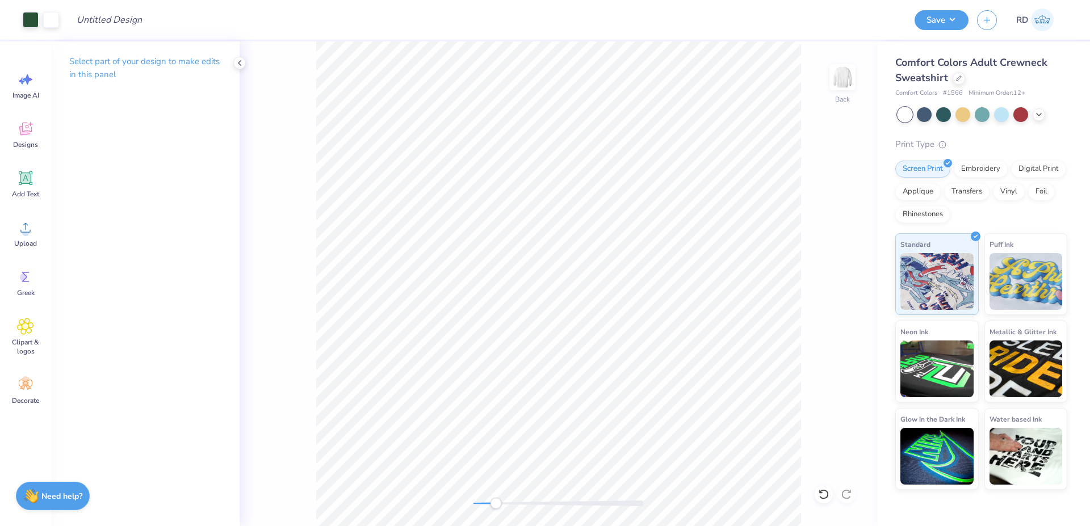
drag, startPoint x: 488, startPoint y: 501, endPoint x: 496, endPoint y: 502, distance: 8.0
click at [496, 502] on div "Accessibility label" at bounding box center [495, 503] width 11 height 11
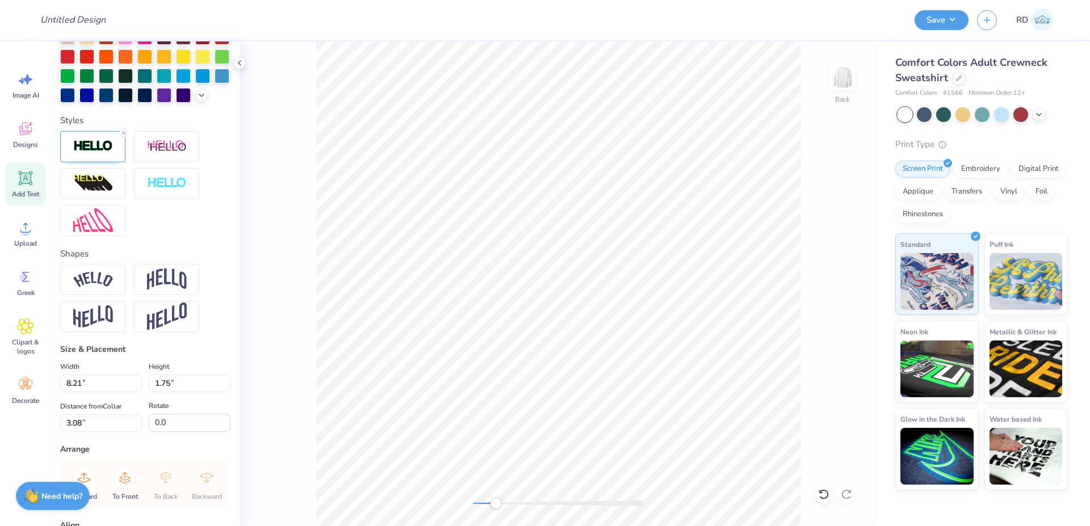
scroll to position [477, 0]
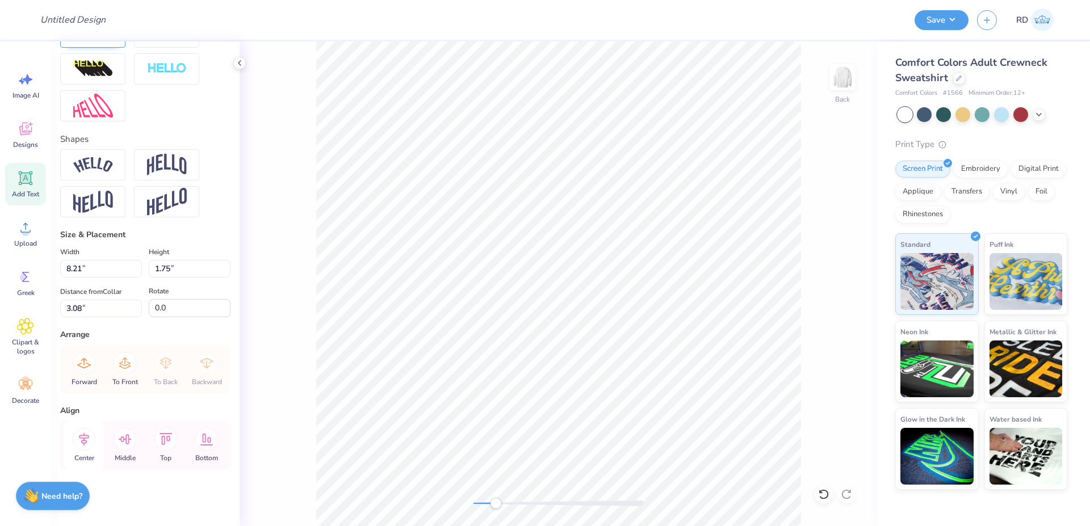
click at [79, 445] on icon at bounding box center [84, 439] width 23 height 23
click at [87, 435] on icon at bounding box center [84, 439] width 23 height 23
drag, startPoint x: 97, startPoint y: 304, endPoint x: -6, endPoint y: 311, distance: 103.6
click at [60, 311] on input "3.08" at bounding box center [101, 309] width 82 height 18
type input "3"
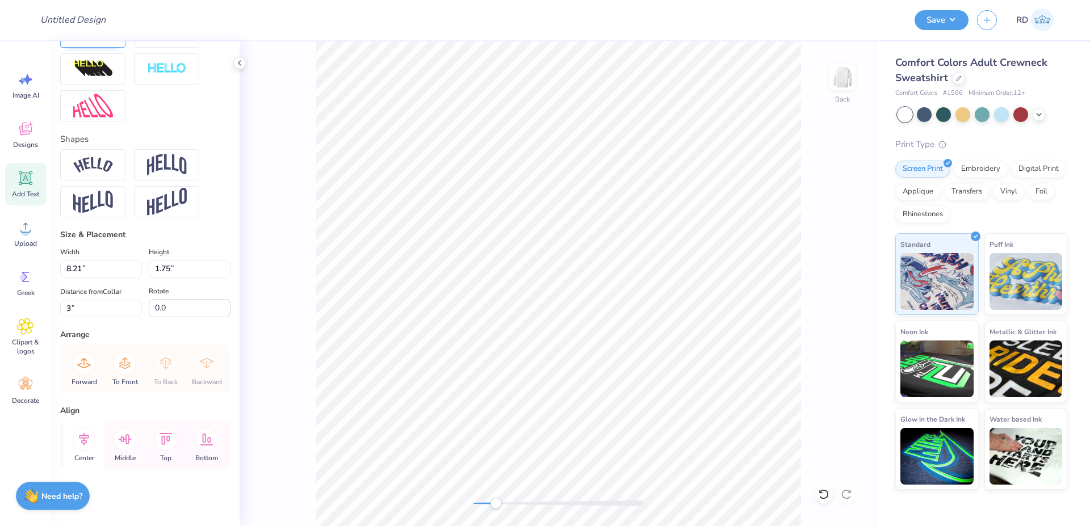
click at [92, 441] on icon at bounding box center [84, 439] width 23 height 23
type input "12.00"
type input "3.18"
click at [519, 485] on div "Back" at bounding box center [559, 283] width 638 height 485
type input "4.23"
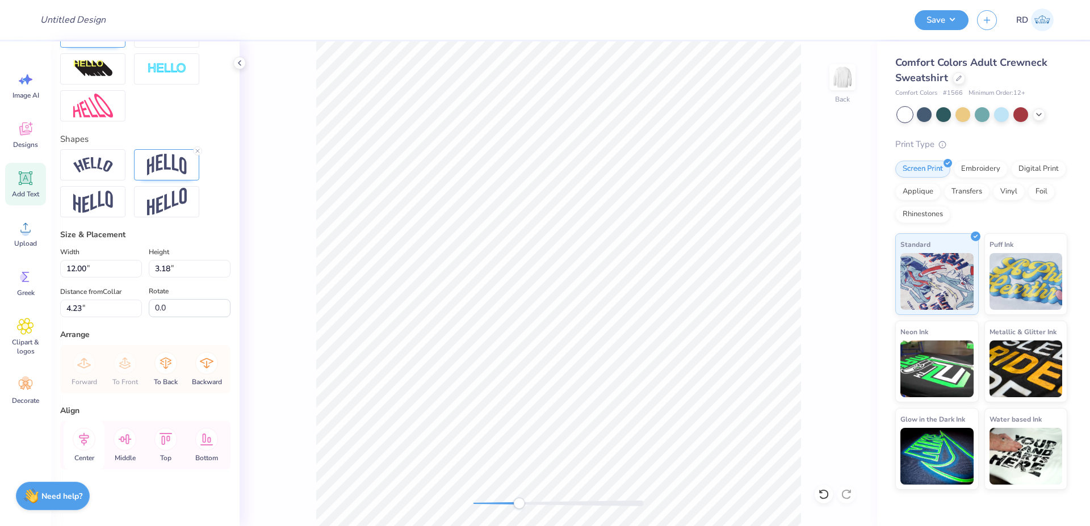
click at [85, 437] on icon at bounding box center [84, 439] width 23 height 23
click at [491, 502] on div at bounding box center [559, 504] width 170 height 6
click at [529, 494] on div "Back" at bounding box center [559, 283] width 638 height 485
drag, startPoint x: 541, startPoint y: 504, endPoint x: 569, endPoint y: 498, distance: 27.8
click at [569, 498] on div at bounding box center [559, 503] width 170 height 11
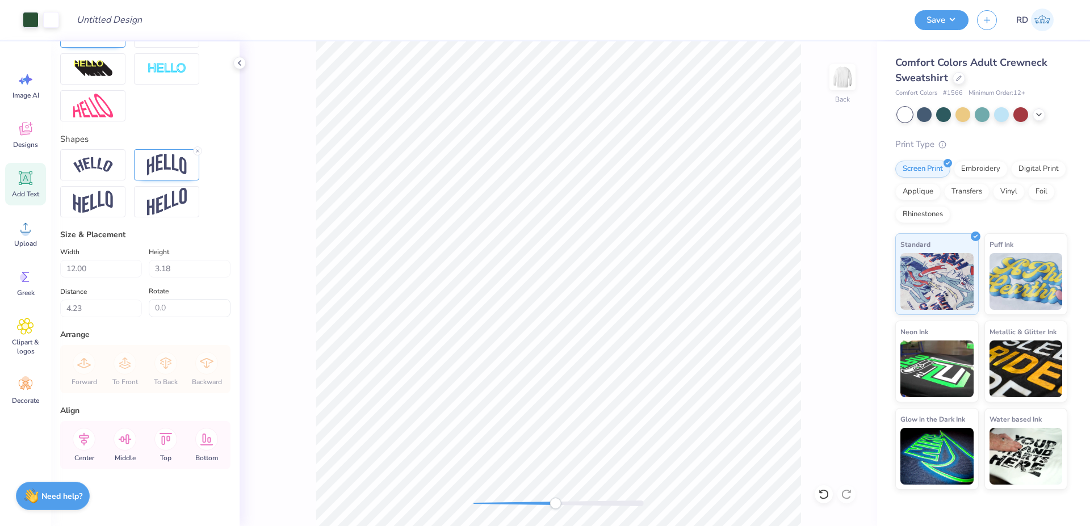
drag, startPoint x: 564, startPoint y: 504, endPoint x: 555, endPoint y: 503, distance: 9.1
click at [555, 503] on div "Accessibility label" at bounding box center [555, 503] width 11 height 11
drag, startPoint x: 529, startPoint y: 503, endPoint x: 517, endPoint y: 505, distance: 12.0
click at [517, 505] on div at bounding box center [559, 504] width 170 height 6
click at [24, 232] on circle at bounding box center [26, 232] width 8 height 8
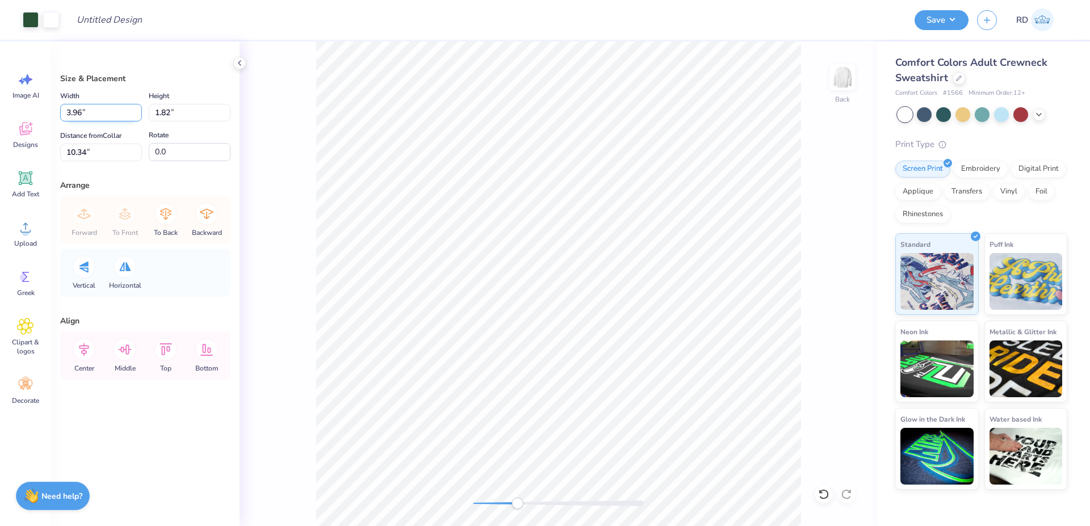
click at [100, 110] on input "3.96" at bounding box center [101, 113] width 82 height 18
paste input "1.74"
type input "1.74"
type input "0.80"
type input "10.85"
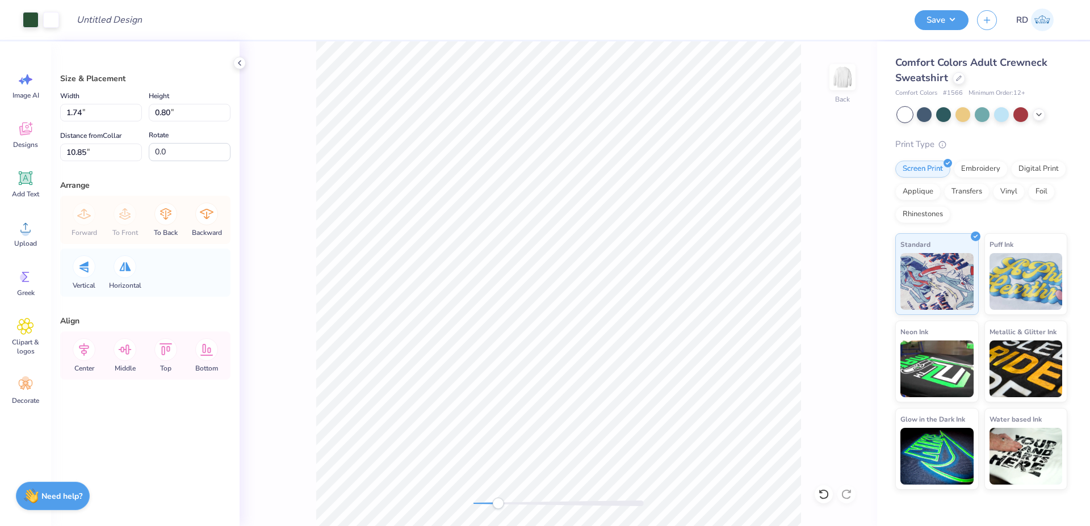
drag, startPoint x: 506, startPoint y: 502, endPoint x: 498, endPoint y: 504, distance: 8.1
click at [498, 504] on div at bounding box center [559, 504] width 170 height 6
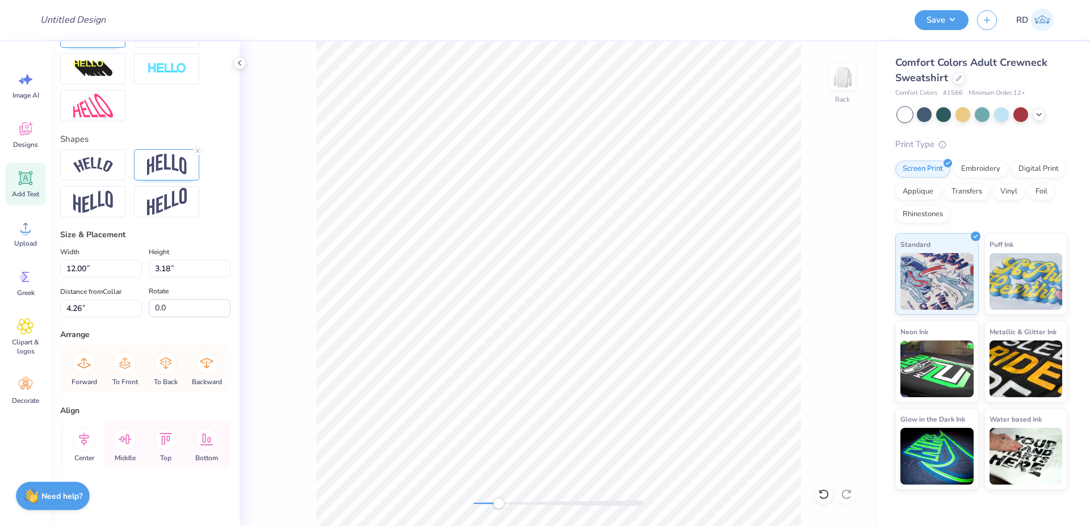
click at [85, 437] on icon at bounding box center [84, 439] width 23 height 23
type input "8.21"
type input "1.75"
type input "3.00"
click at [82, 440] on icon at bounding box center [84, 439] width 23 height 23
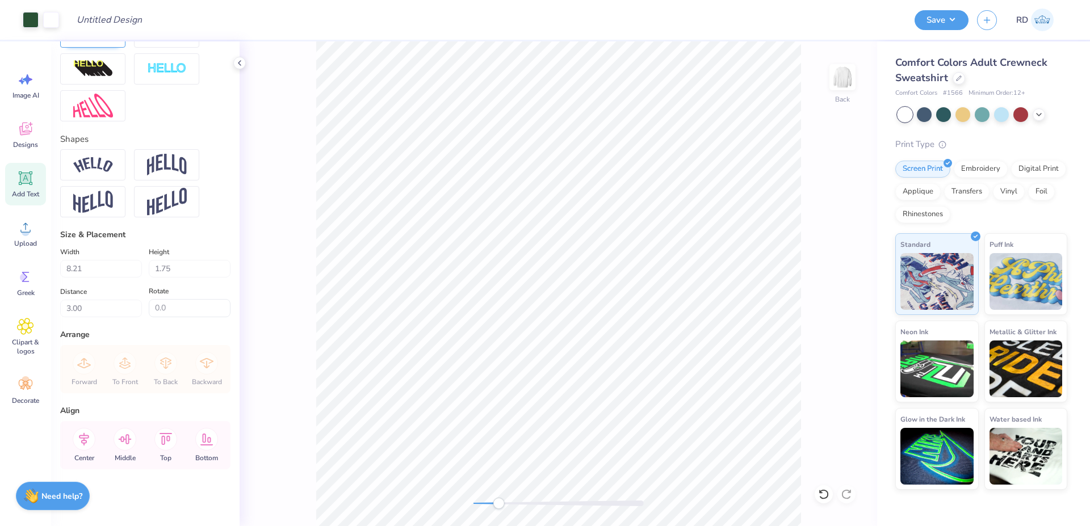
click at [486, 504] on div "Back" at bounding box center [559, 283] width 638 height 485
drag, startPoint x: 487, startPoint y: 504, endPoint x: 473, endPoint y: 506, distance: 13.8
click at [474, 506] on div at bounding box center [559, 504] width 170 height 6
click at [487, 507] on div at bounding box center [559, 504] width 170 height 6
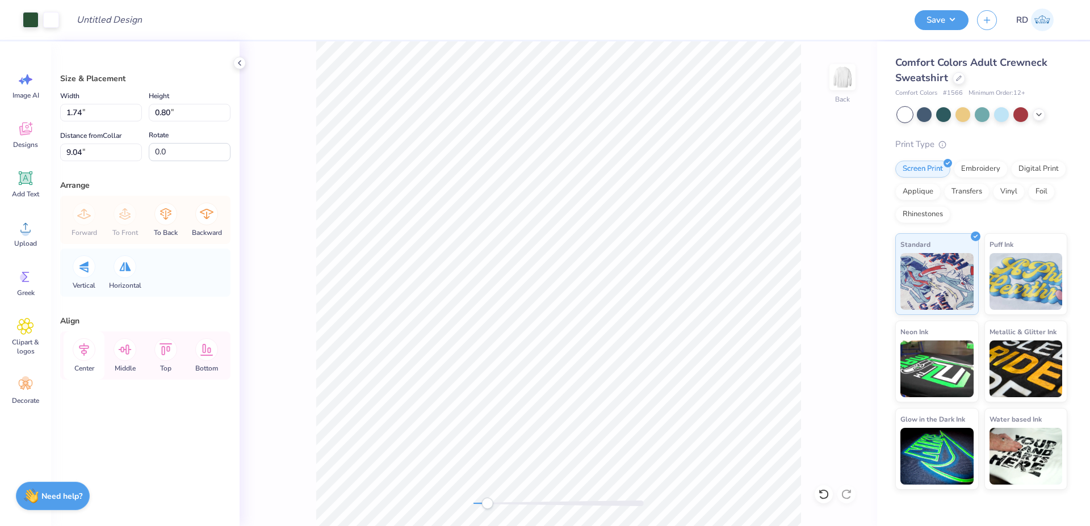
click at [94, 352] on icon at bounding box center [84, 349] width 23 height 23
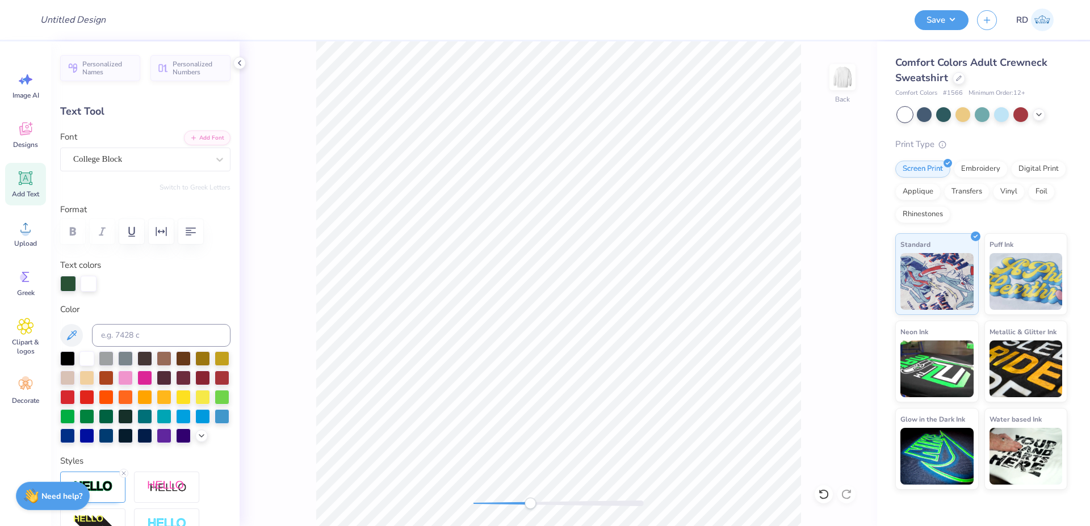
click at [530, 494] on div "Back" at bounding box center [559, 283] width 638 height 485
click at [500, 503] on div at bounding box center [559, 504] width 170 height 6
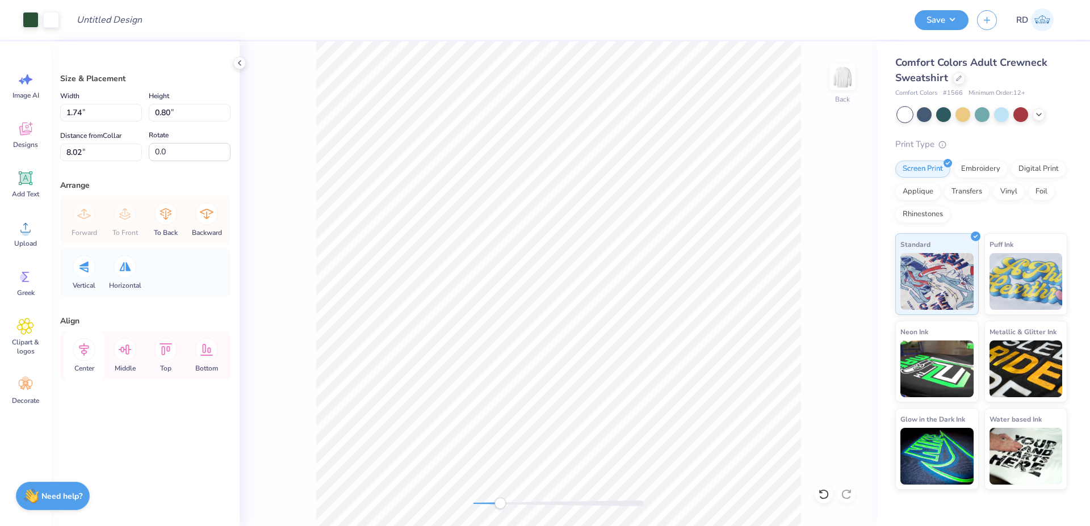
click at [88, 352] on icon at bounding box center [84, 349] width 23 height 23
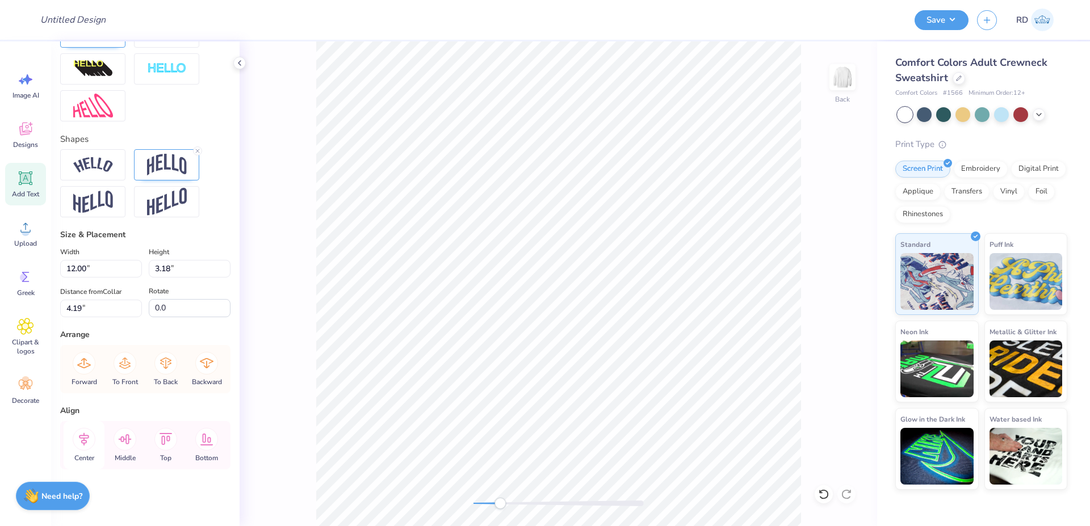
click at [83, 437] on icon at bounding box center [84, 439] width 23 height 23
type input "8.21"
type input "1.75"
type input "3.00"
click at [82, 439] on icon at bounding box center [84, 439] width 23 height 23
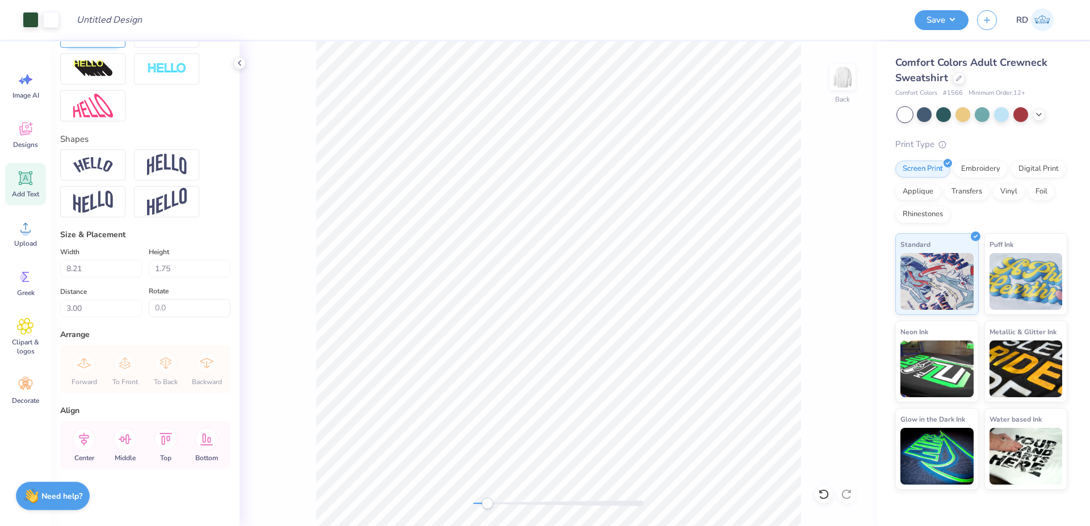
drag, startPoint x: 494, startPoint y: 502, endPoint x: 487, endPoint y: 503, distance: 6.5
click at [487, 503] on div at bounding box center [559, 504] width 170 height 6
click at [21, 229] on icon at bounding box center [25, 227] width 17 height 17
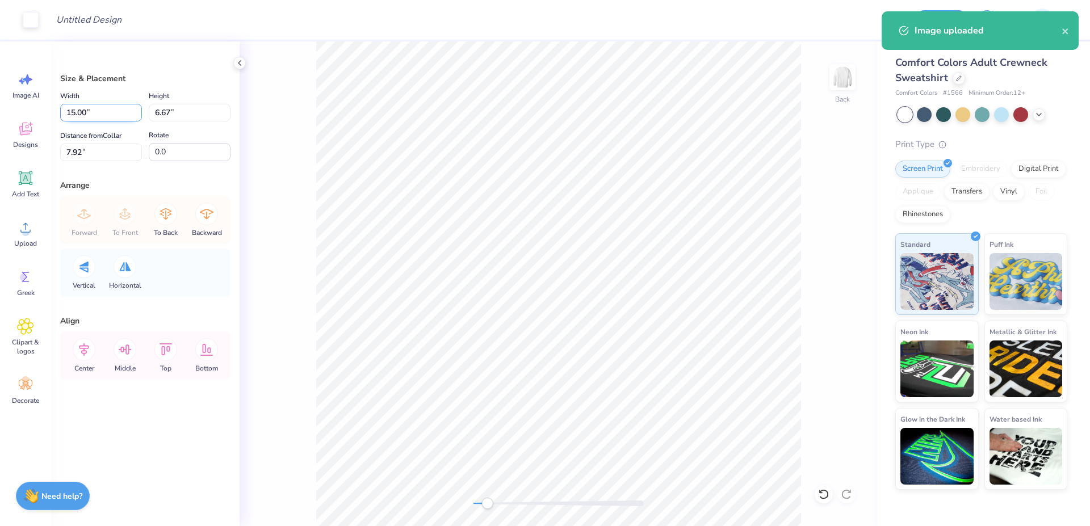
click at [101, 119] on input "15.00" at bounding box center [101, 113] width 82 height 18
type input "12.00"
type input "5.33"
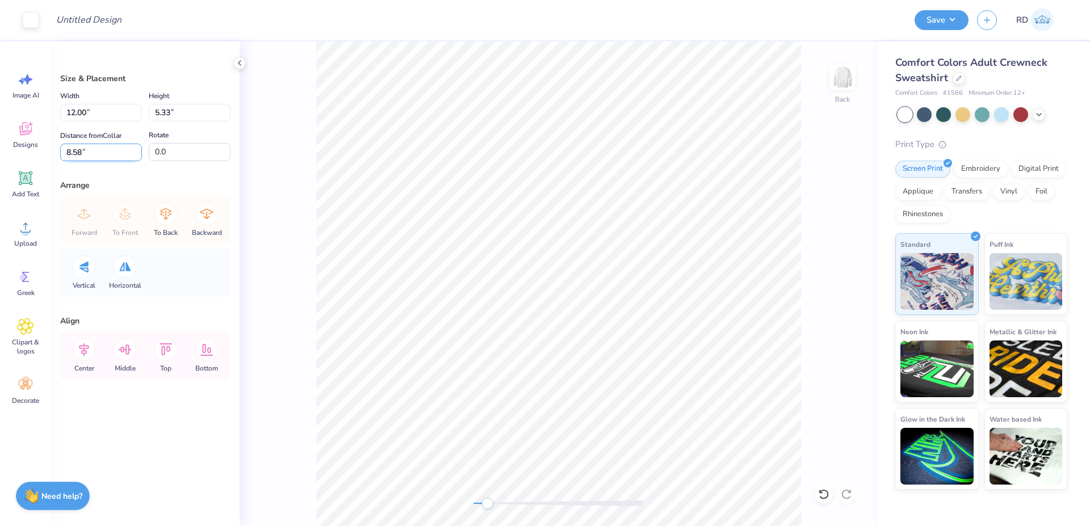
click at [102, 154] on input "8.58" at bounding box center [101, 153] width 82 height 18
type input "3"
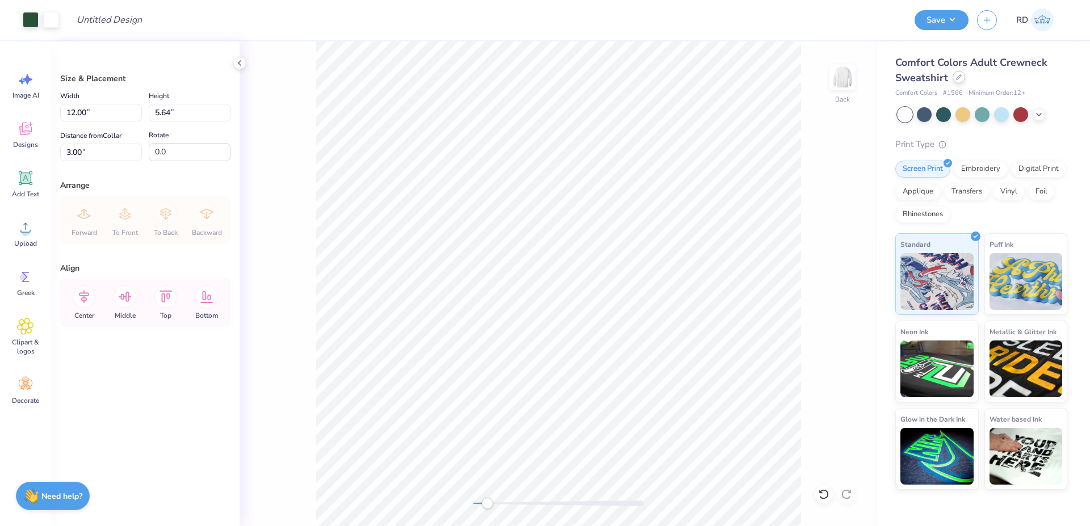
click at [962, 78] on div at bounding box center [959, 77] width 12 height 12
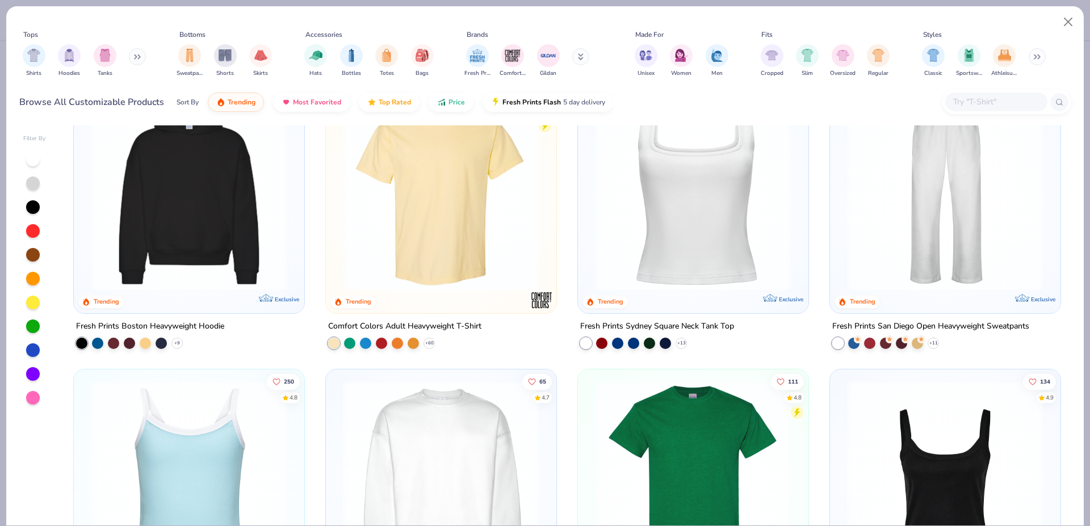
scroll to position [375, 0]
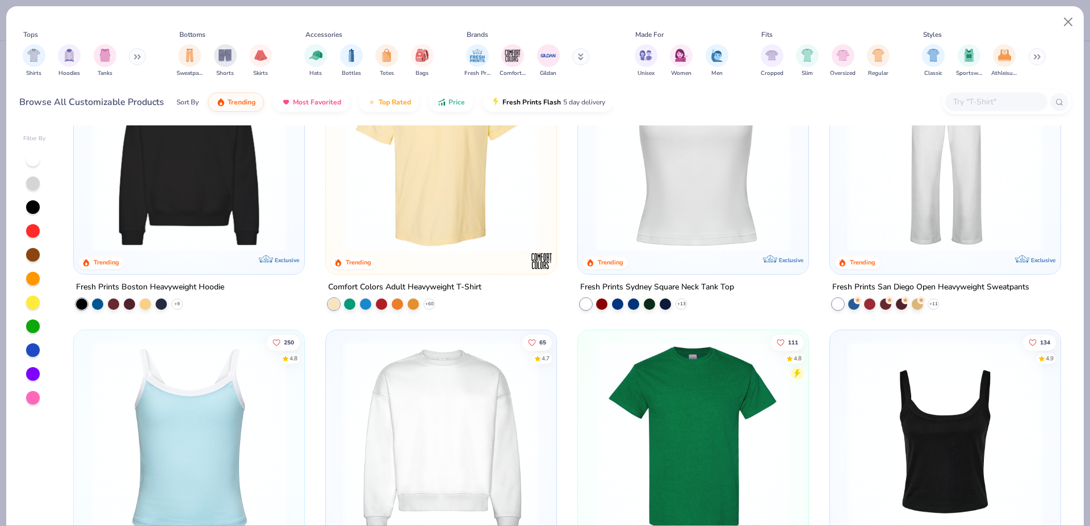
click at [32, 156] on div at bounding box center [33, 160] width 14 height 14
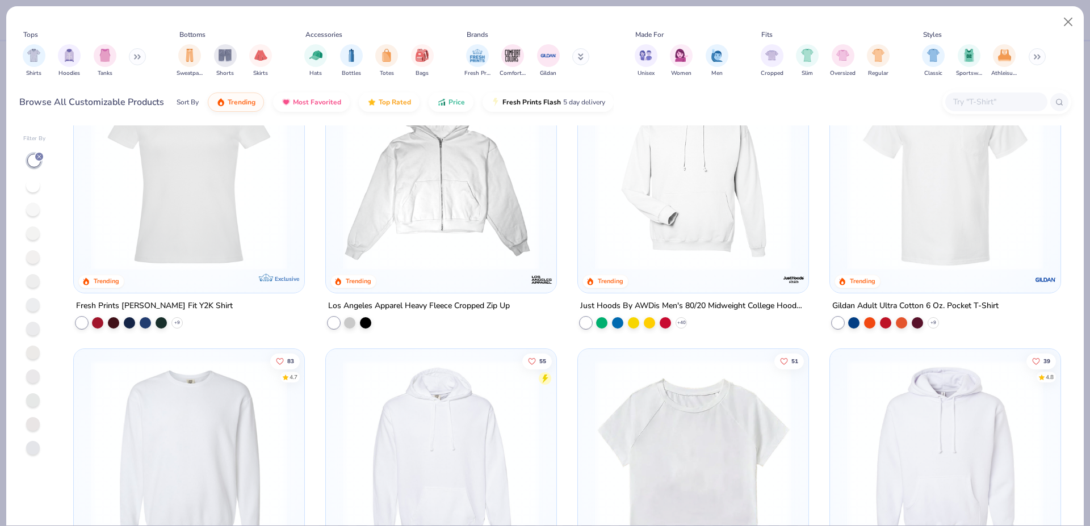
scroll to position [2774, 0]
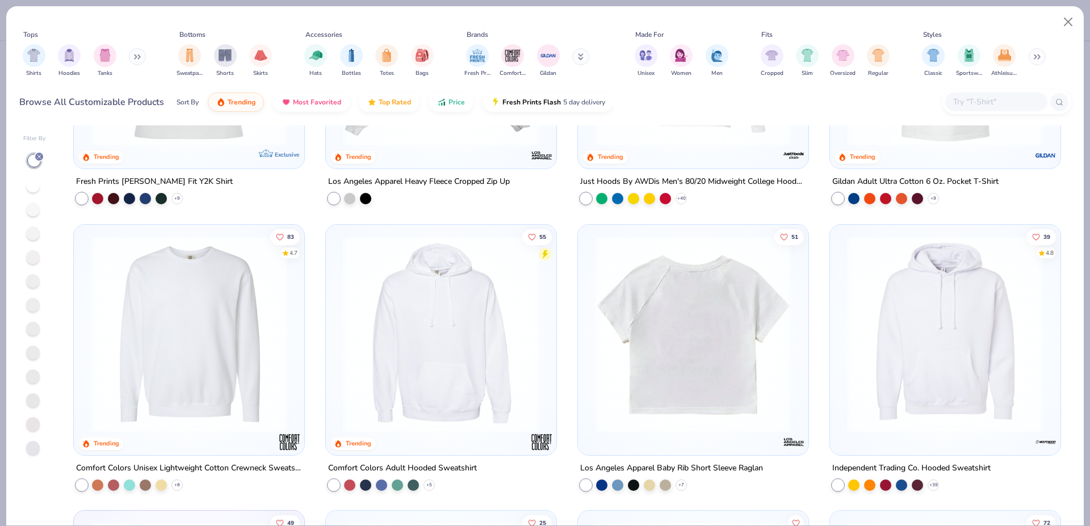
click at [960, 337] on img at bounding box center [946, 334] width 208 height 197
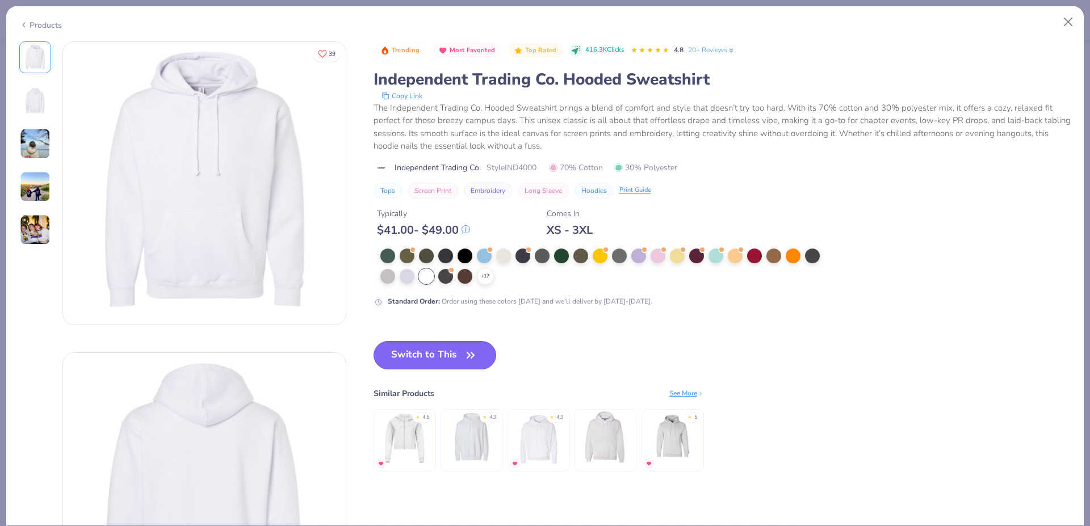
click at [415, 345] on button "Switch to This" at bounding box center [435, 355] width 123 height 28
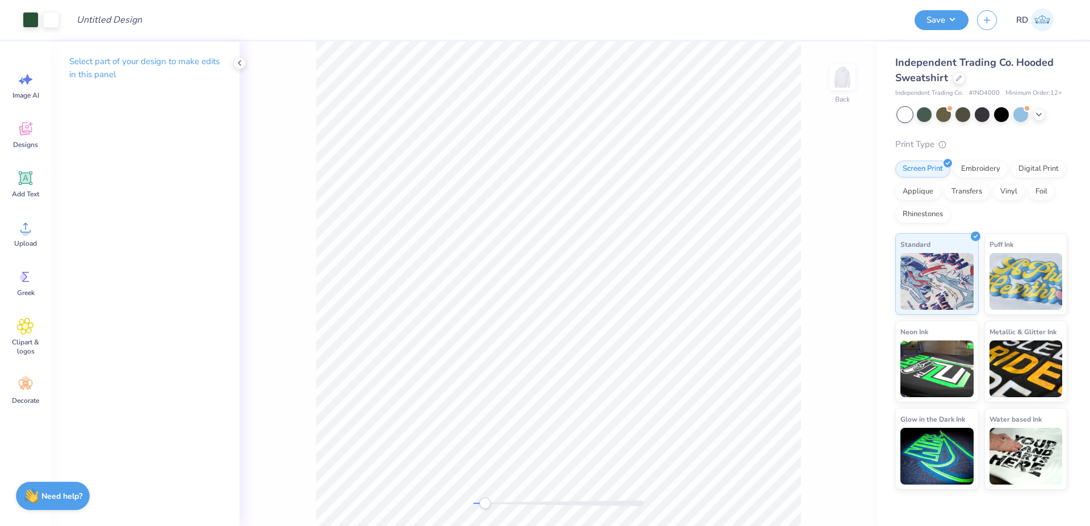
click at [466, 504] on div "Back" at bounding box center [559, 283] width 638 height 485
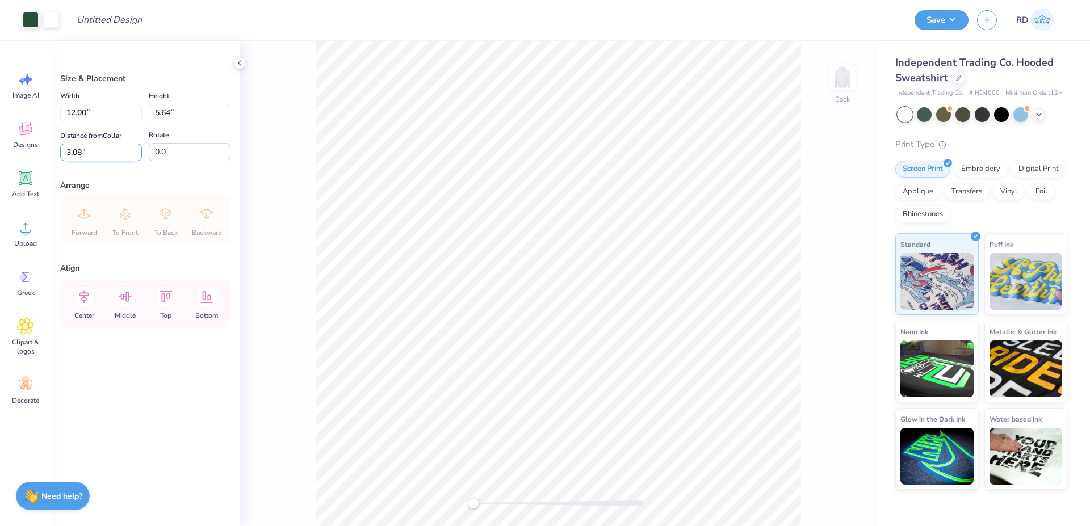
click at [99, 152] on input "3.08" at bounding box center [101, 153] width 82 height 18
type input "3.00"
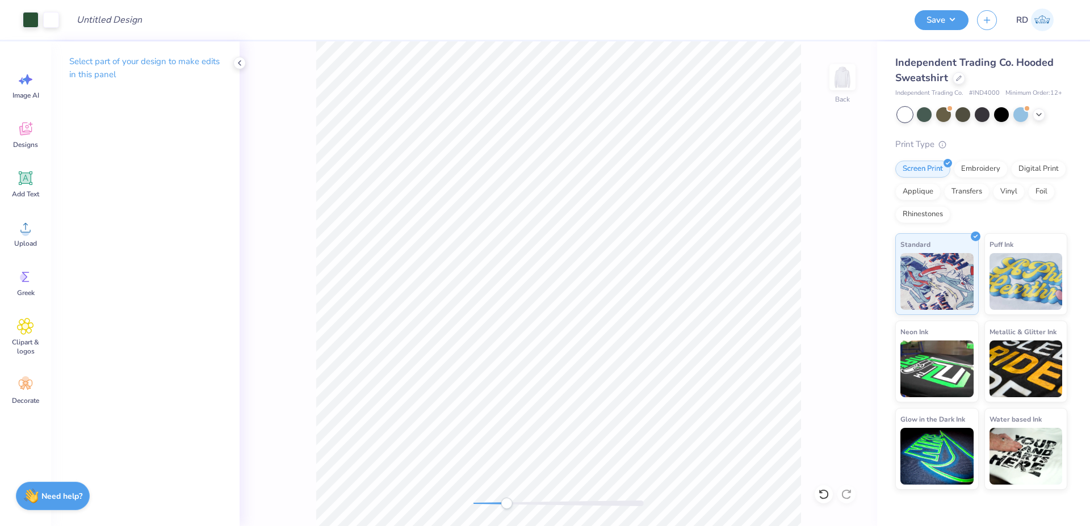
click at [508, 517] on div "Back" at bounding box center [559, 283] width 638 height 485
click at [532, 510] on div "Back" at bounding box center [559, 283] width 638 height 485
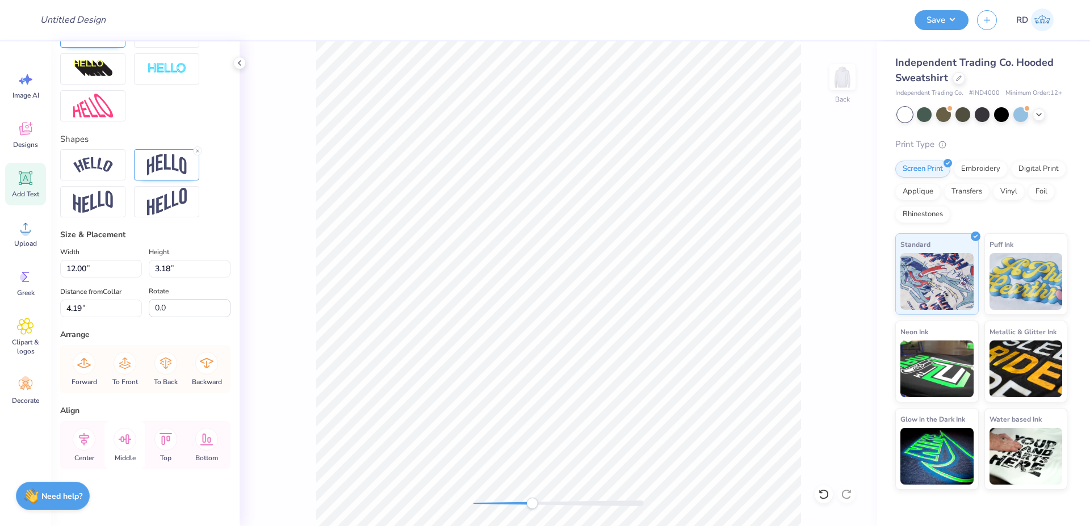
scroll to position [477, 0]
click at [87, 435] on icon at bounding box center [84, 439] width 23 height 23
click at [513, 502] on div at bounding box center [559, 504] width 170 height 6
click at [77, 442] on icon at bounding box center [84, 439] width 23 height 23
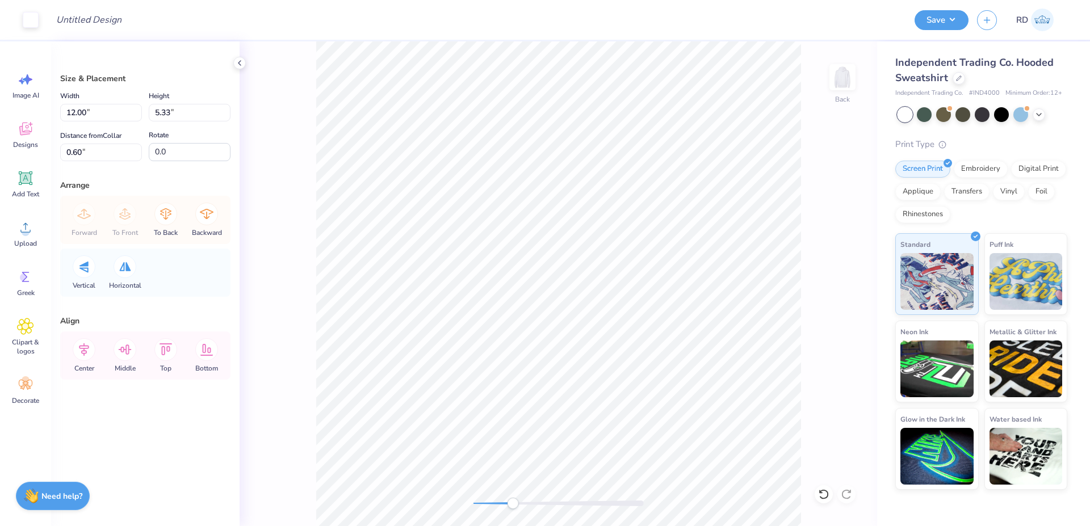
type input "0.60"
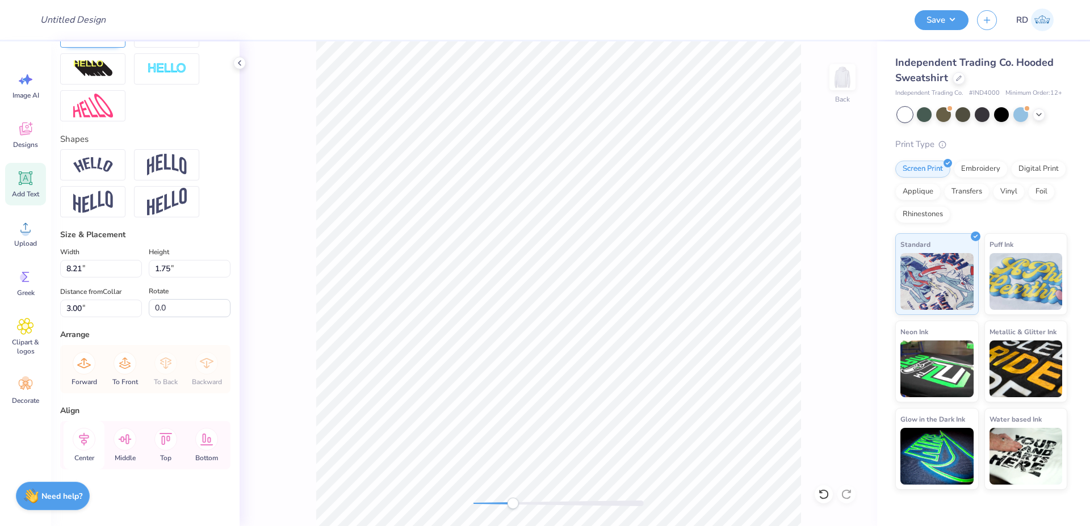
click at [88, 433] on icon at bounding box center [84, 439] width 23 height 23
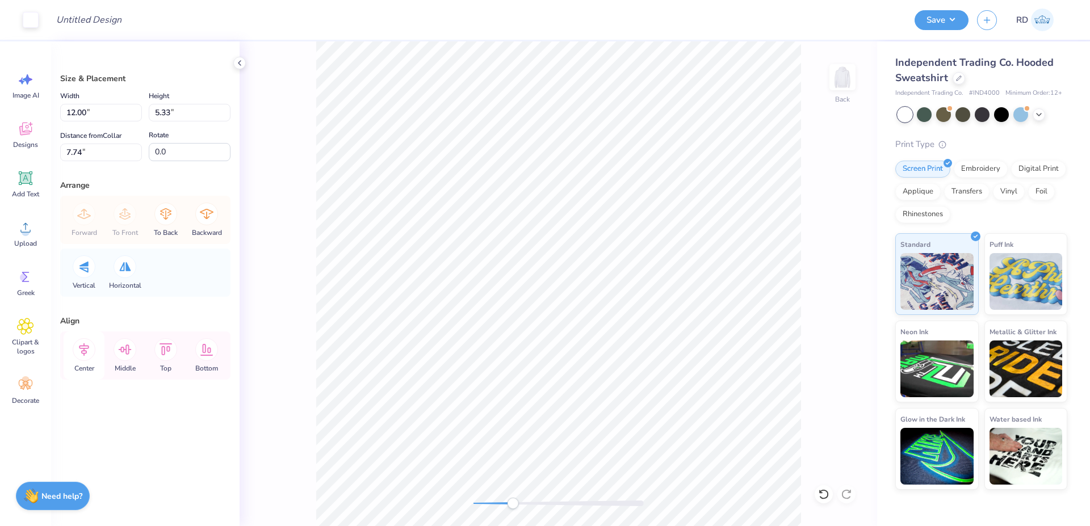
click at [85, 352] on icon at bounding box center [84, 349] width 23 height 23
click at [89, 153] on input "7.74" at bounding box center [101, 153] width 82 height 18
type input "3"
click at [78, 353] on icon at bounding box center [84, 349] width 23 height 23
click at [86, 346] on icon at bounding box center [84, 350] width 10 height 13
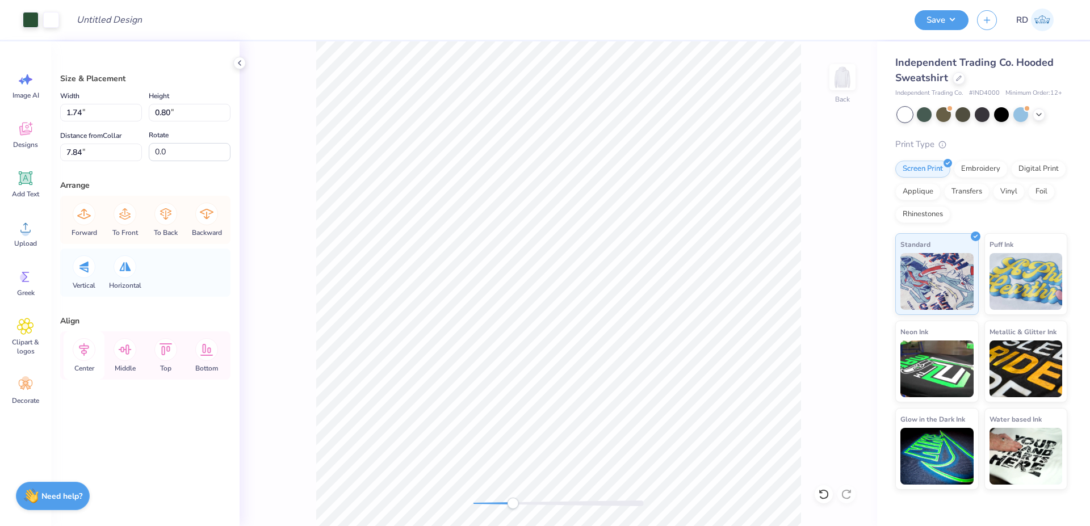
click at [87, 352] on icon at bounding box center [84, 349] width 23 height 23
click at [80, 351] on icon at bounding box center [84, 349] width 23 height 23
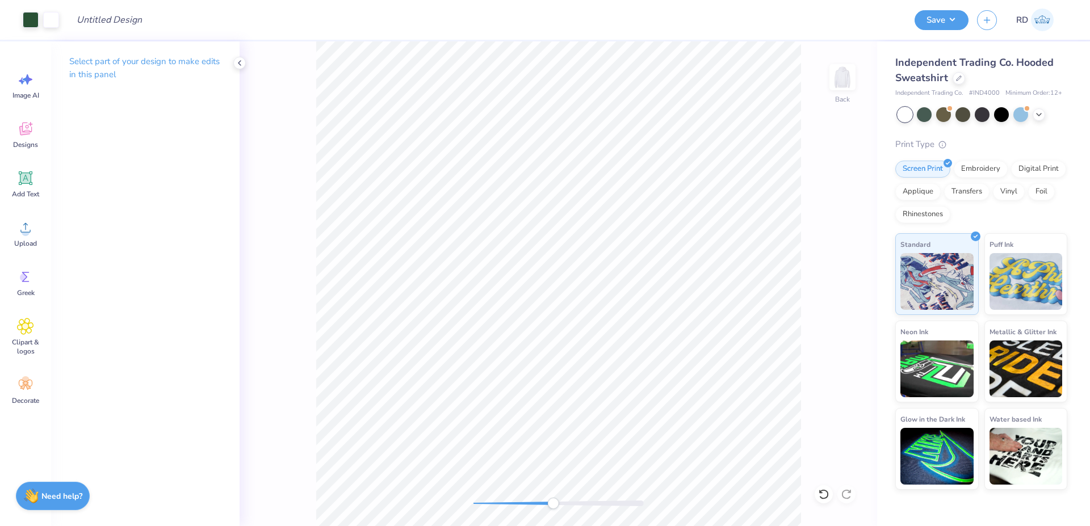
drag, startPoint x: 518, startPoint y: 504, endPoint x: 553, endPoint y: 504, distance: 34.6
click at [553, 504] on div "Accessibility label" at bounding box center [553, 503] width 11 height 11
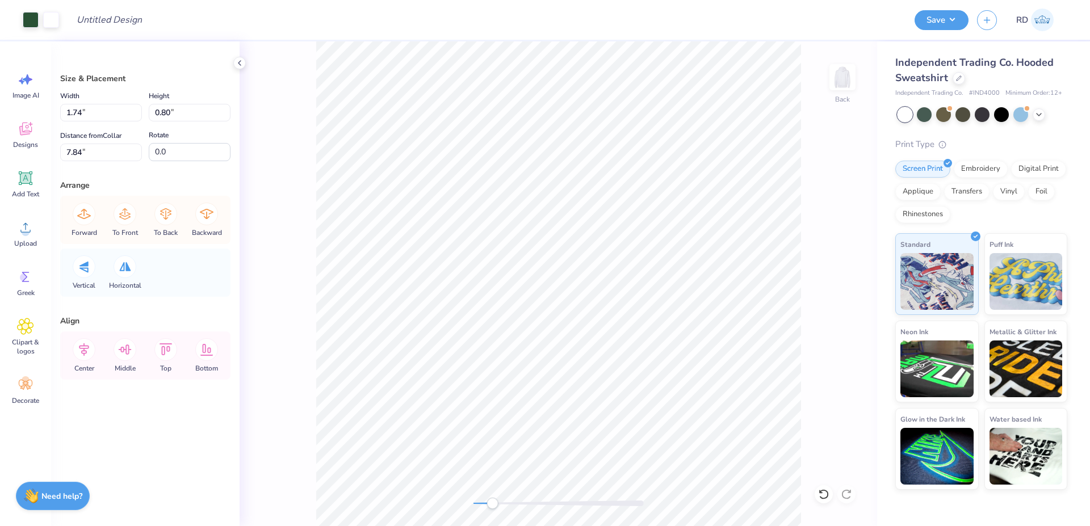
drag, startPoint x: 545, startPoint y: 500, endPoint x: 492, endPoint y: 500, distance: 52.3
click at [492, 500] on div at bounding box center [559, 503] width 170 height 11
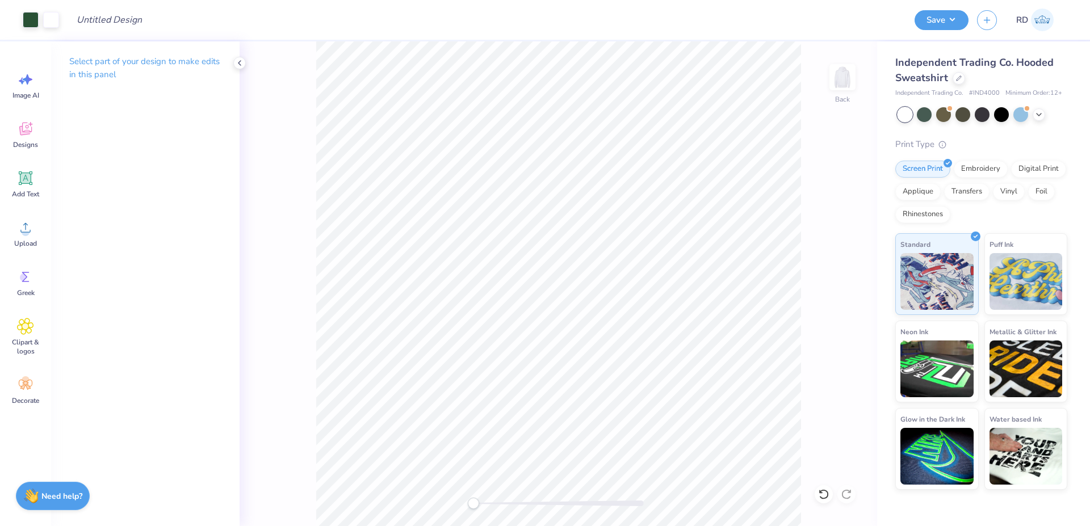
click at [448, 504] on div "Back" at bounding box center [559, 283] width 638 height 485
click at [481, 505] on div "Accessibility label" at bounding box center [480, 503] width 11 height 11
click at [417, 498] on div "Back" at bounding box center [559, 283] width 638 height 485
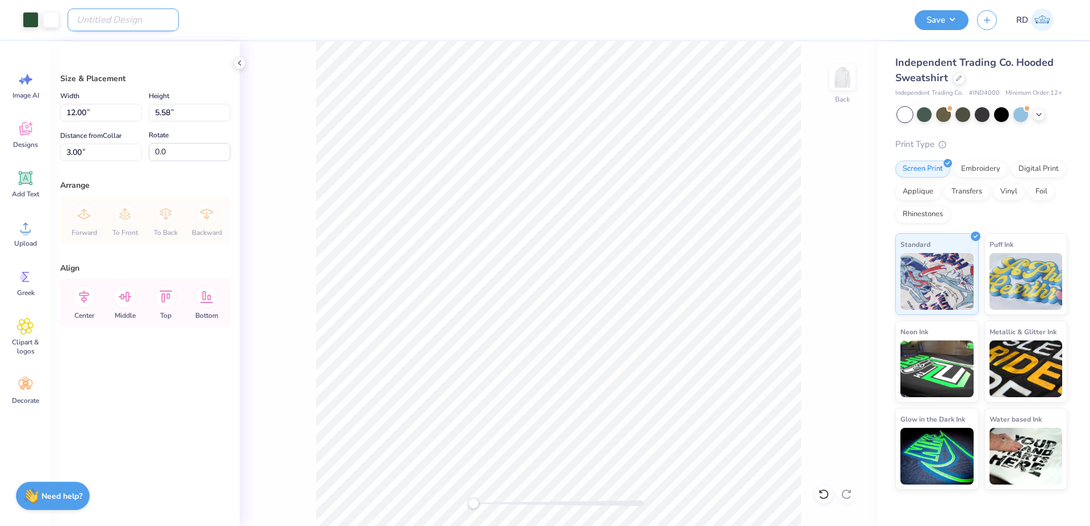
click at [86, 25] on input "Design Title" at bounding box center [123, 20] width 111 height 23
paste input "FPS240536"
type input "FPS240536"
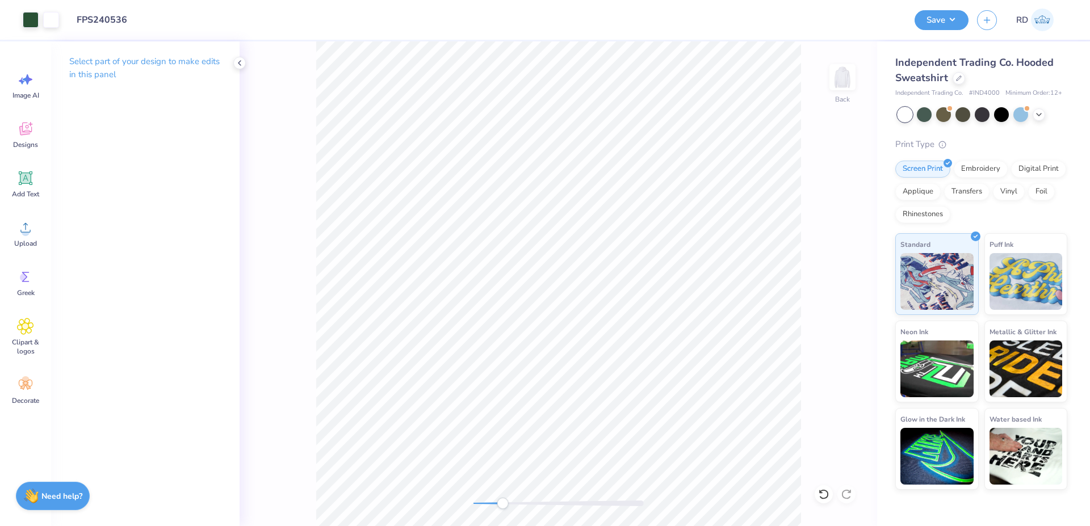
drag, startPoint x: 474, startPoint y: 504, endPoint x: 503, endPoint y: 501, distance: 29.2
click at [503, 501] on div "Accessibility label" at bounding box center [502, 503] width 11 height 11
click at [429, 498] on div "Back" at bounding box center [559, 283] width 638 height 485
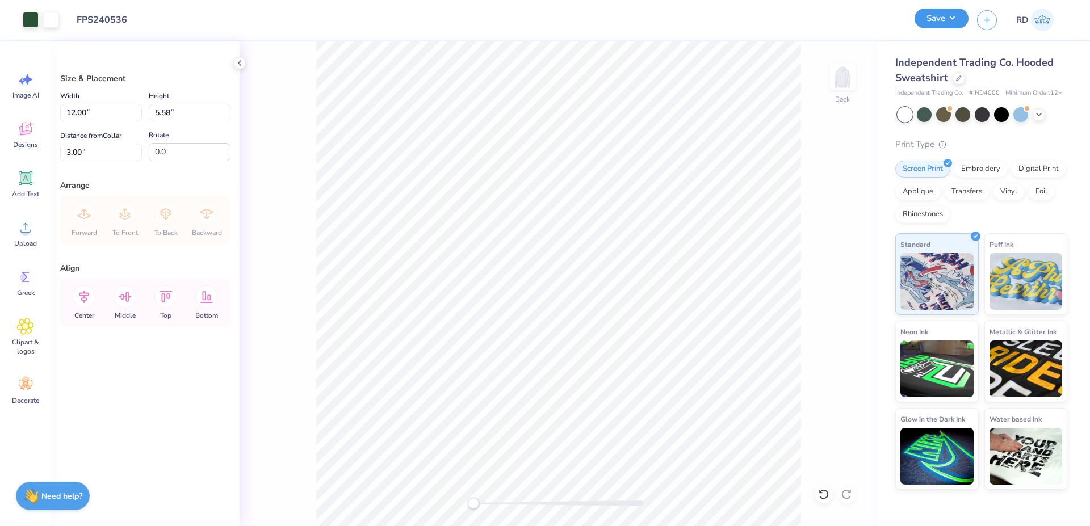
click at [938, 24] on button "Save" at bounding box center [942, 19] width 54 height 20
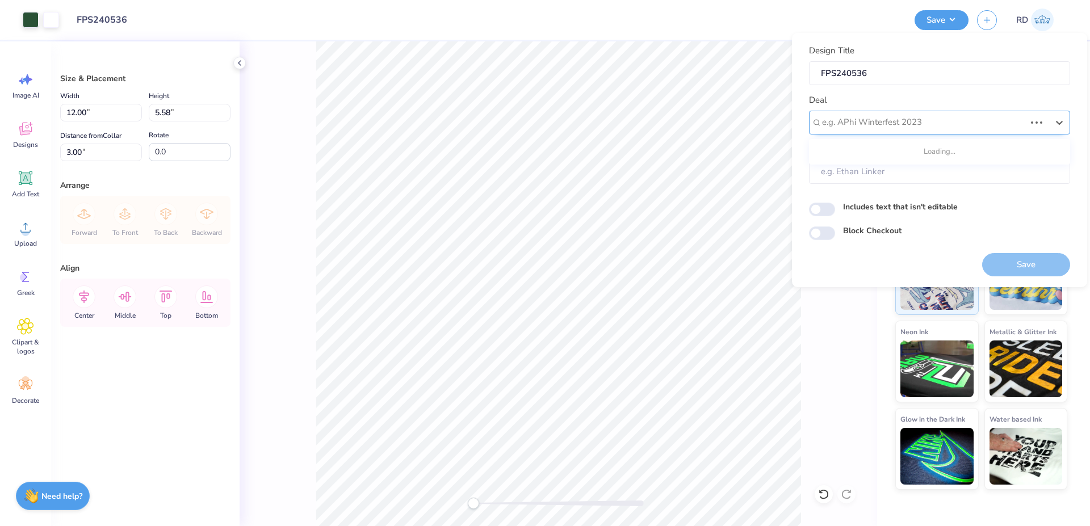
click at [916, 116] on div at bounding box center [923, 122] width 203 height 15
click at [887, 157] on div "Design Tool Gallery" at bounding box center [940, 153] width 252 height 19
type input "gallery"
type input "Design Tool Gallery User"
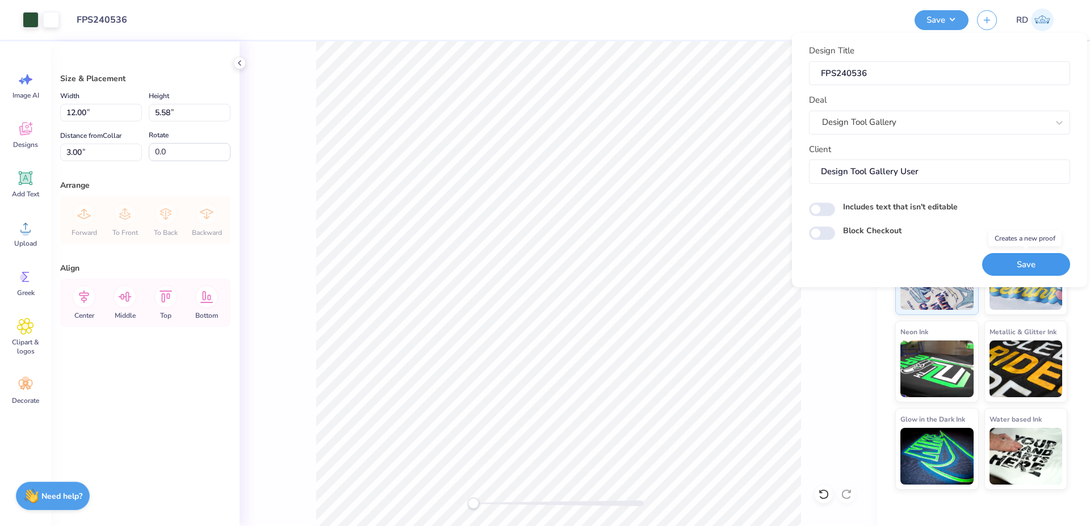
click at [1017, 261] on button "Save" at bounding box center [1027, 264] width 88 height 23
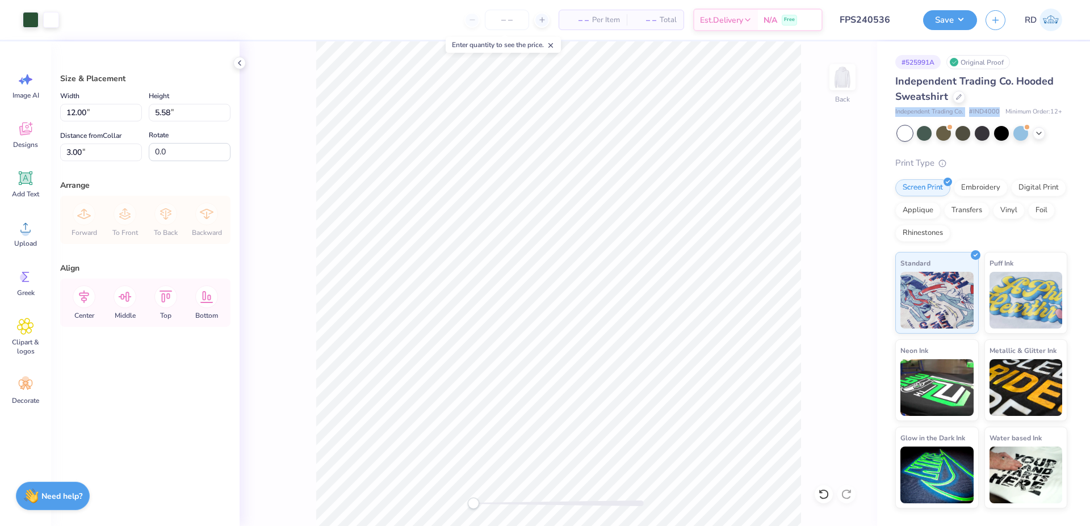
drag, startPoint x: 893, startPoint y: 114, endPoint x: 1000, endPoint y: 110, distance: 107.4
click at [1000, 110] on div "# 525991A Original Proof Independent Trading Co. Hooded Sweatshirt Independent …" at bounding box center [983, 274] width 213 height 467
copy div "Independent Trading Co. # IND4000"
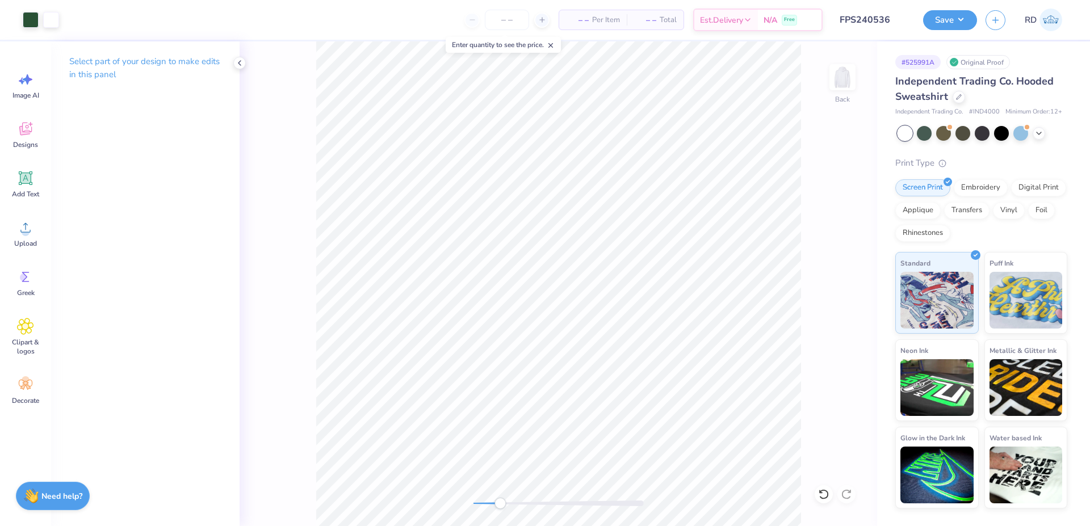
click at [500, 496] on div "Back" at bounding box center [559, 283] width 638 height 485
drag, startPoint x: 502, startPoint y: 502, endPoint x: 516, endPoint y: 506, distance: 14.4
click at [516, 506] on div "Accessibility label" at bounding box center [515, 503] width 11 height 11
click at [455, 498] on div "Back" at bounding box center [559, 283] width 638 height 485
click at [452, 496] on div "Back" at bounding box center [464, 283] width 826 height 485
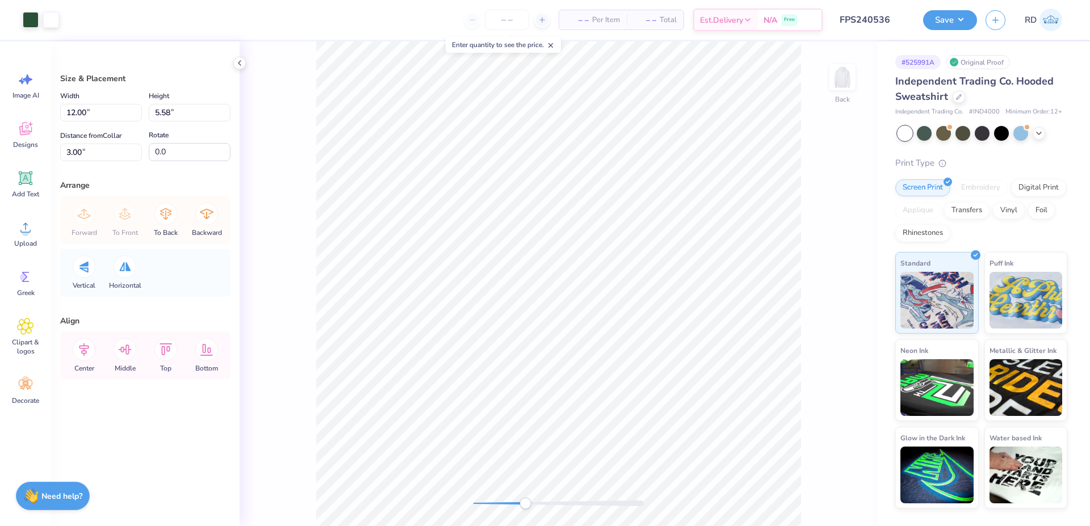
click at [554, 494] on div "Back" at bounding box center [559, 283] width 638 height 485
click at [624, 418] on li "Ungroup" at bounding box center [634, 424] width 89 height 22
click at [34, 182] on div "Add Text" at bounding box center [25, 184] width 41 height 43
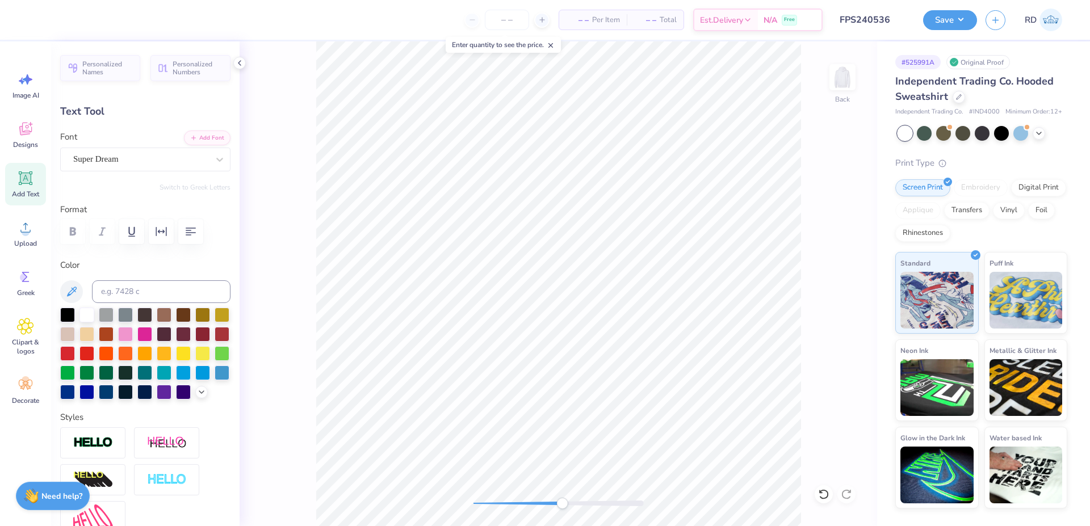
scroll to position [0, 2]
type textarea "2025"
click at [177, 157] on div "Super Dream" at bounding box center [140, 160] width 137 height 18
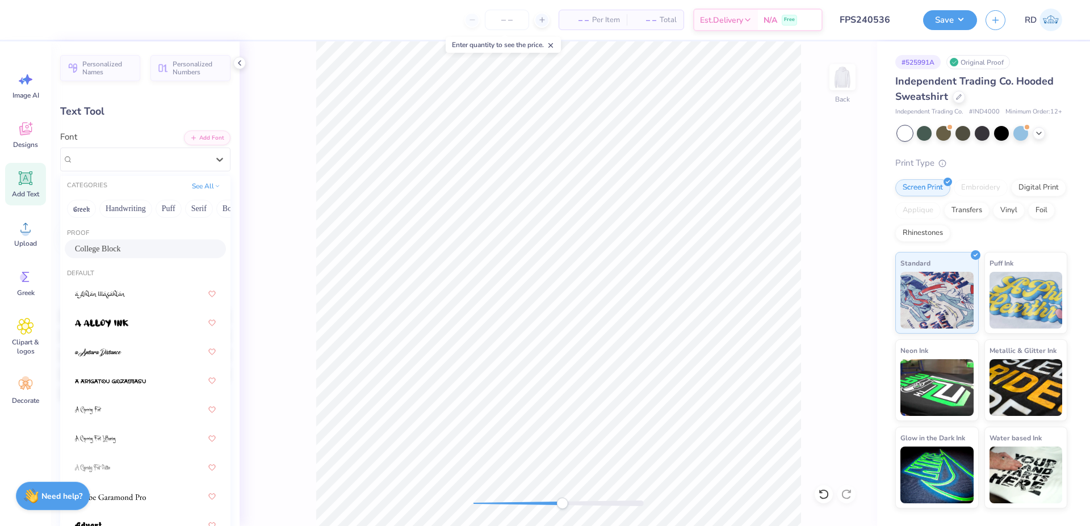
click at [131, 246] on div "College Block" at bounding box center [145, 249] width 141 height 12
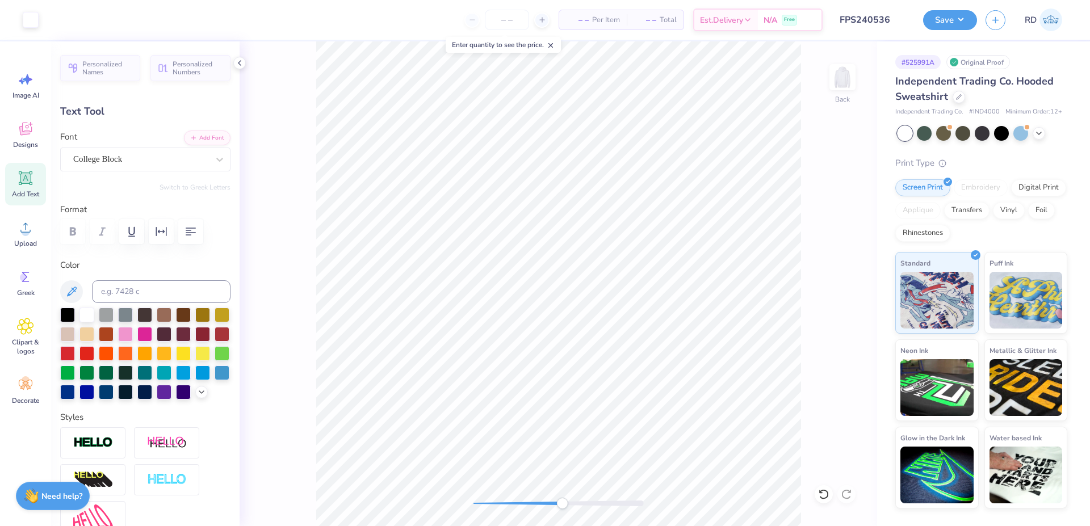
type input "5.39"
type input "2.20"
type input "8.67"
click at [161, 231] on icon "button" at bounding box center [161, 232] width 14 height 14
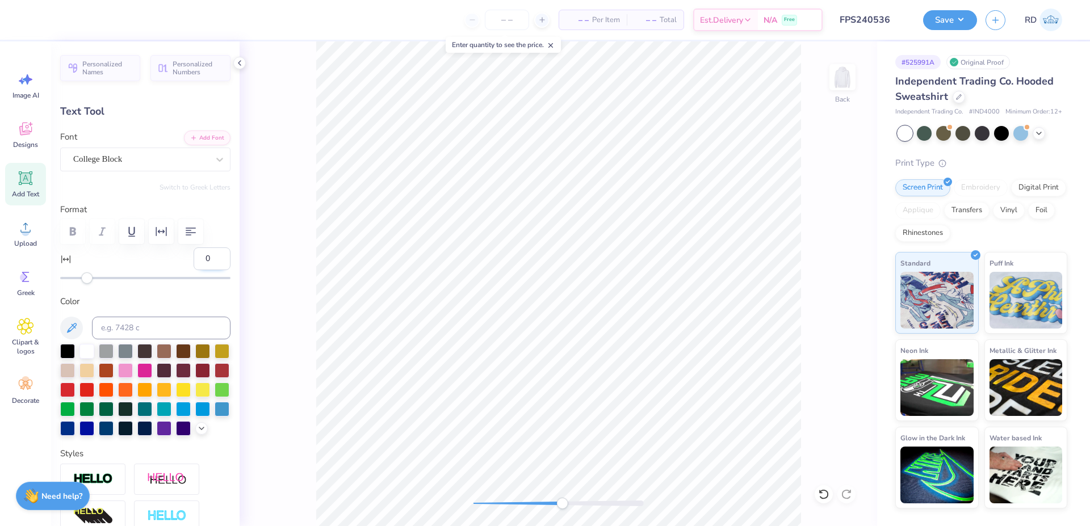
drag, startPoint x: 199, startPoint y: 261, endPoint x: 143, endPoint y: 262, distance: 56.3
click at [194, 262] on input "0" at bounding box center [212, 259] width 37 height 23
type input "5"
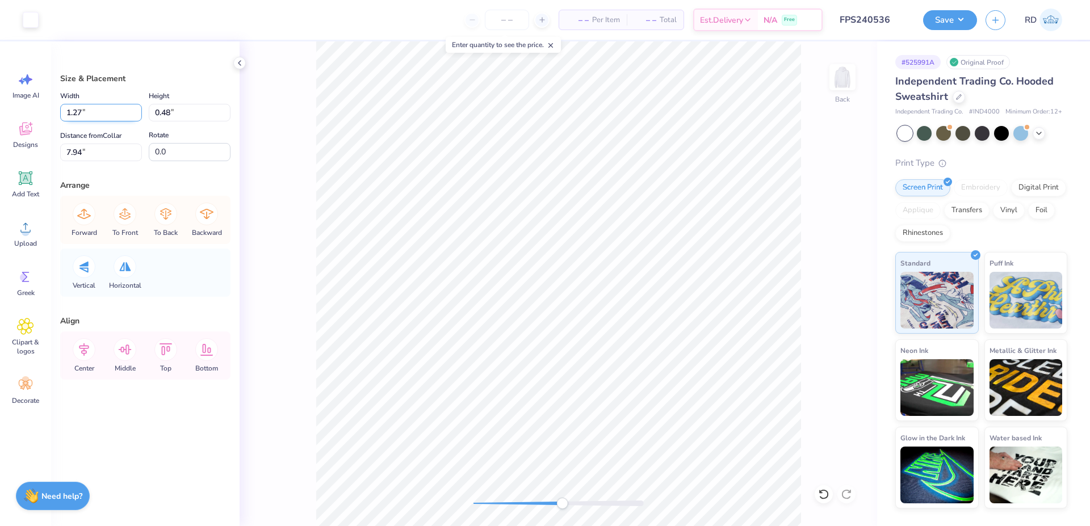
click at [87, 114] on input "1.27" at bounding box center [101, 113] width 82 height 18
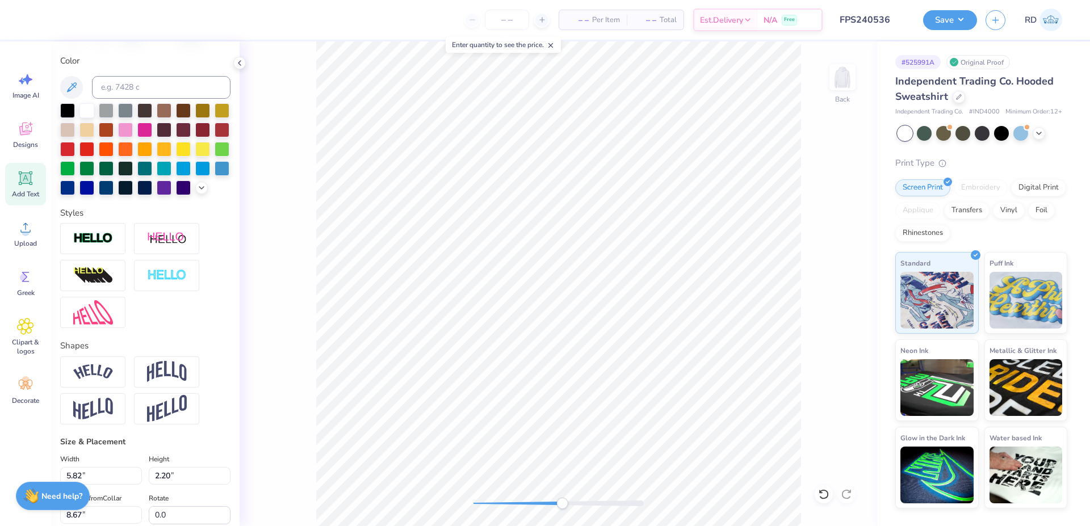
scroll to position [409, 0]
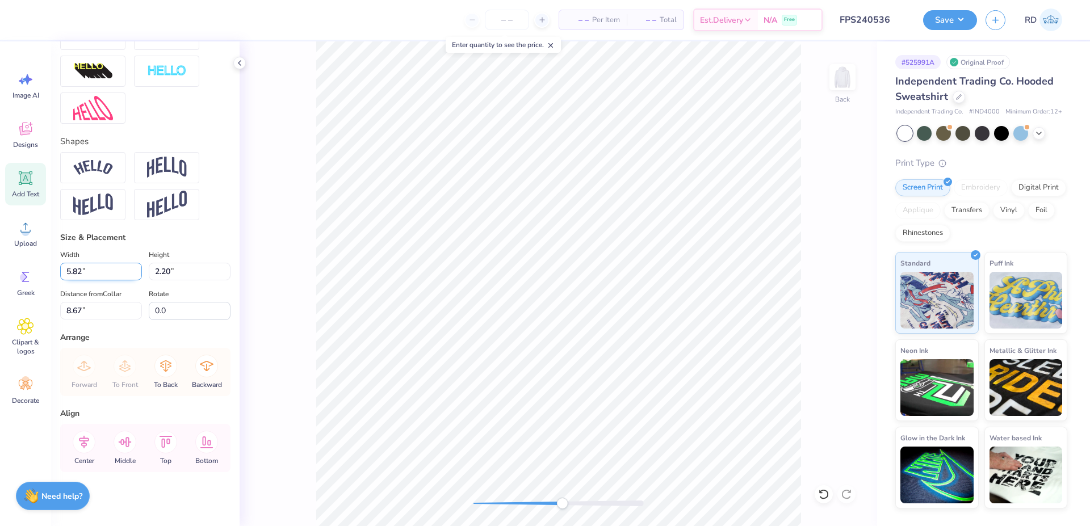
click at [97, 281] on input "5.82" at bounding box center [101, 272] width 82 height 18
paste input "1.27"
type input "1.27"
type input "0.48"
type input "9.53"
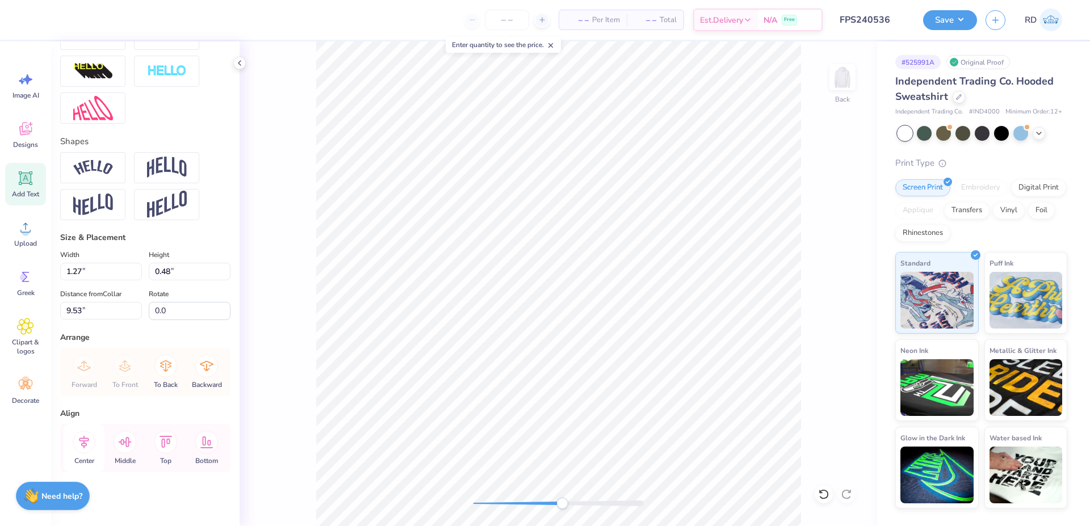
click at [83, 454] on icon at bounding box center [84, 442] width 23 height 23
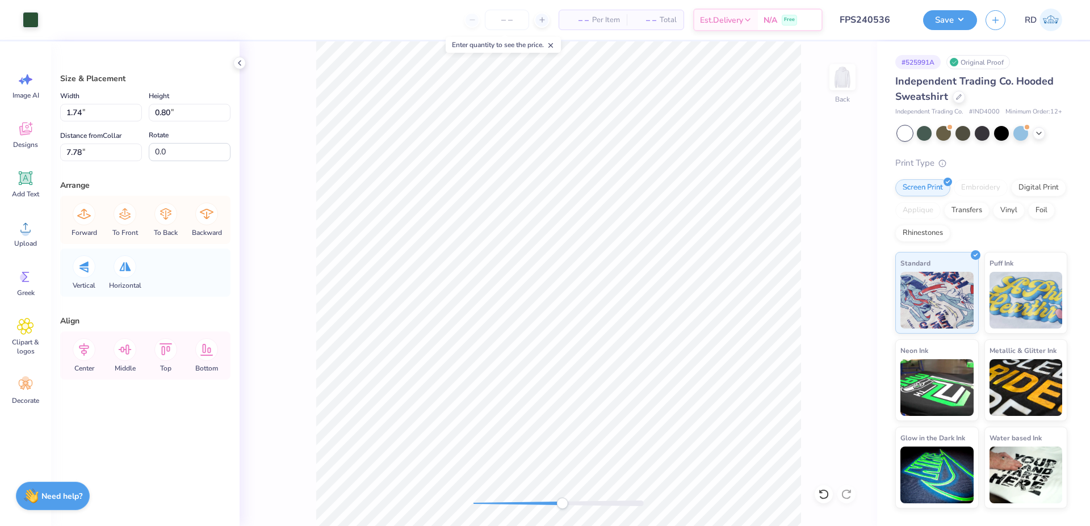
type input "1.27"
type input "0.48"
type input "7.94"
click at [95, 153] on input "7.94" at bounding box center [101, 153] width 82 height 18
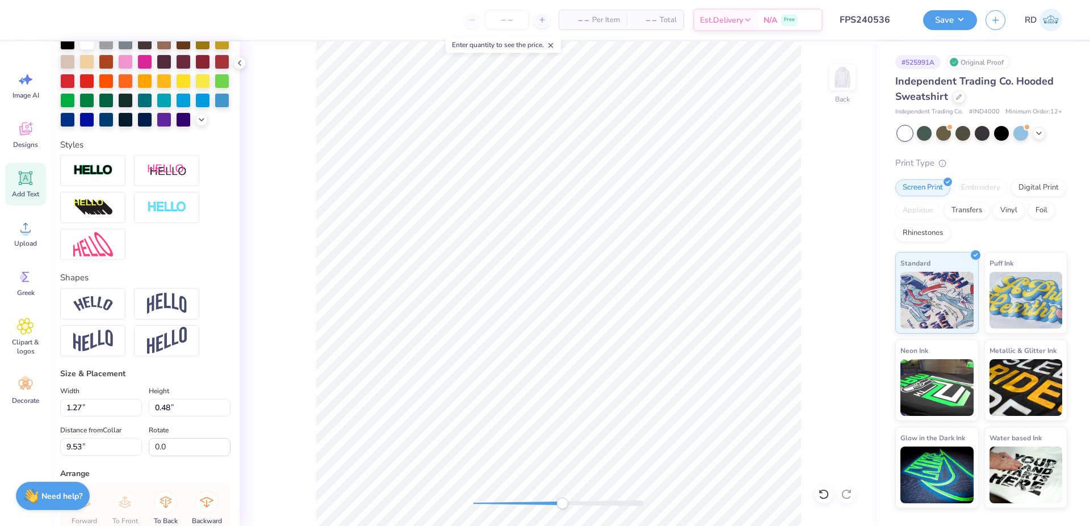
scroll to position [433, 0]
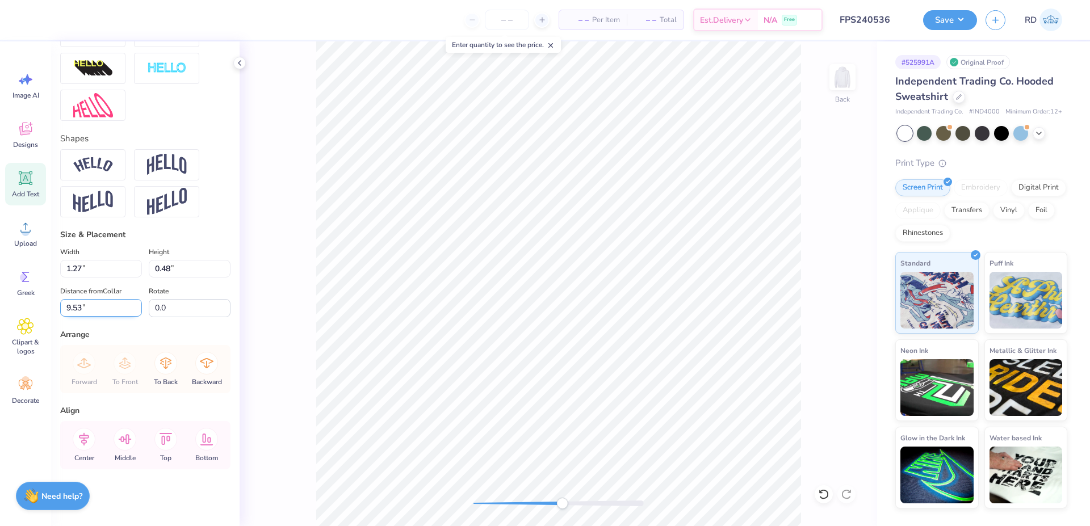
click at [92, 308] on input "9.53" at bounding box center [101, 308] width 82 height 18
paste input "7.94"
type input "7.94"
type input "12.00"
type input "3.18"
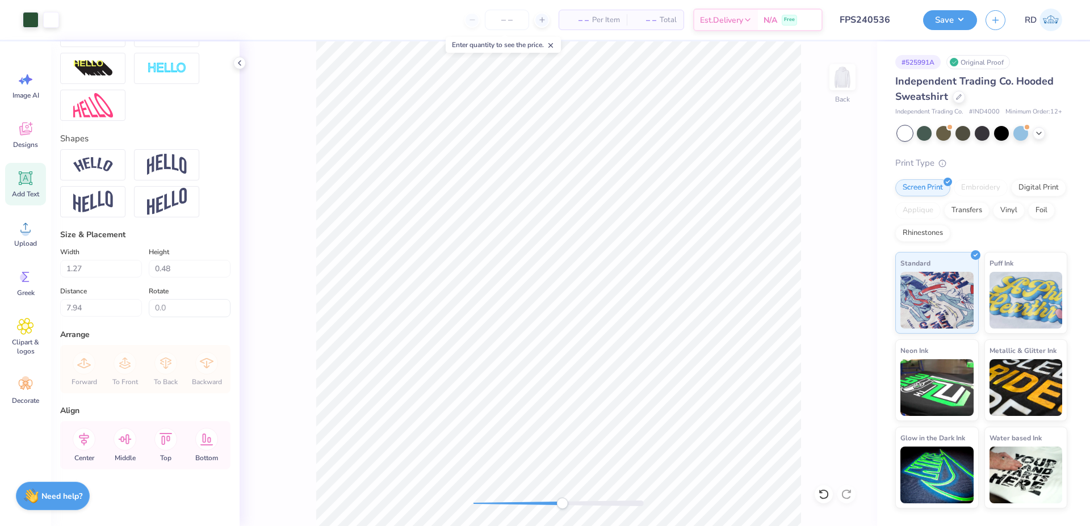
type input "4.17"
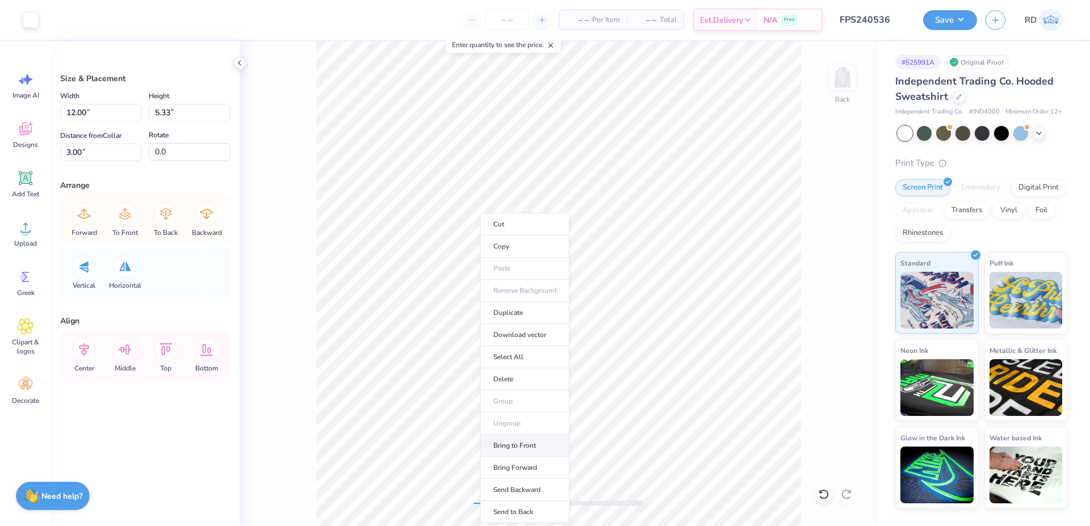
click at [521, 442] on li "Bring to Front" at bounding box center [524, 446] width 89 height 22
click at [444, 504] on div "Back" at bounding box center [559, 283] width 638 height 485
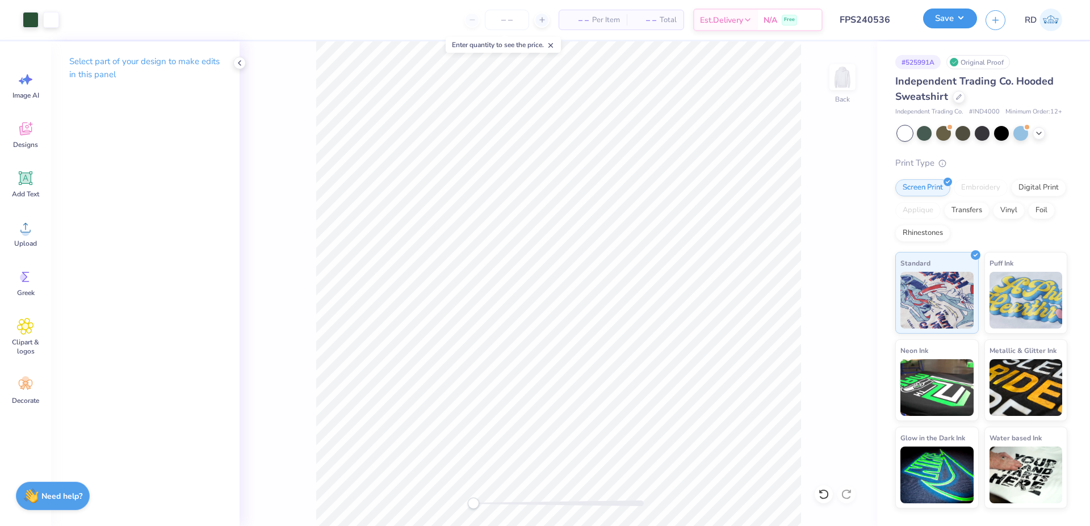
click at [952, 26] on button "Save" at bounding box center [950, 19] width 54 height 20
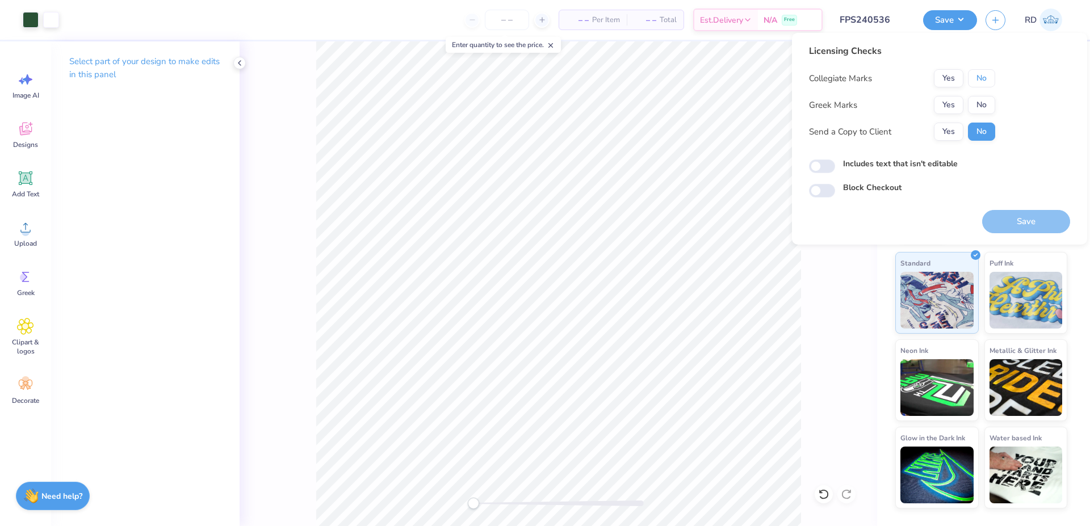
click at [984, 79] on button "No" at bounding box center [981, 78] width 27 height 18
click at [982, 106] on button "No" at bounding box center [981, 105] width 27 height 18
click at [1050, 222] on button "Save" at bounding box center [1027, 221] width 88 height 23
